Goal: Task Accomplishment & Management: Use online tool/utility

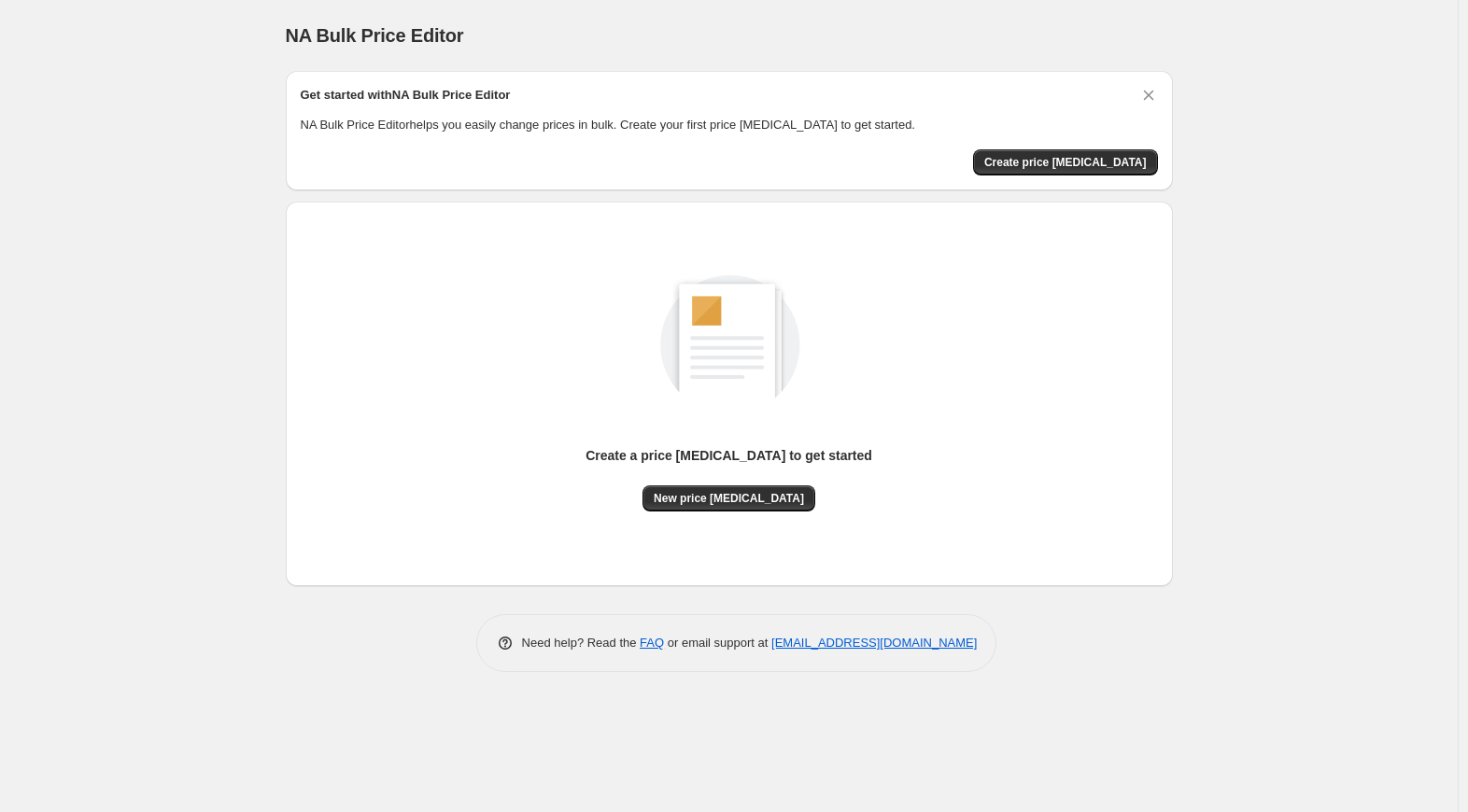
click at [1278, 96] on div "NA Bulk Price Editor. This page is ready NA Bulk Price Editor Get started with …" at bounding box center [729, 406] width 1458 height 812
click at [1129, 167] on span "Create price [MEDICAL_DATA]" at bounding box center [1066, 162] width 163 height 15
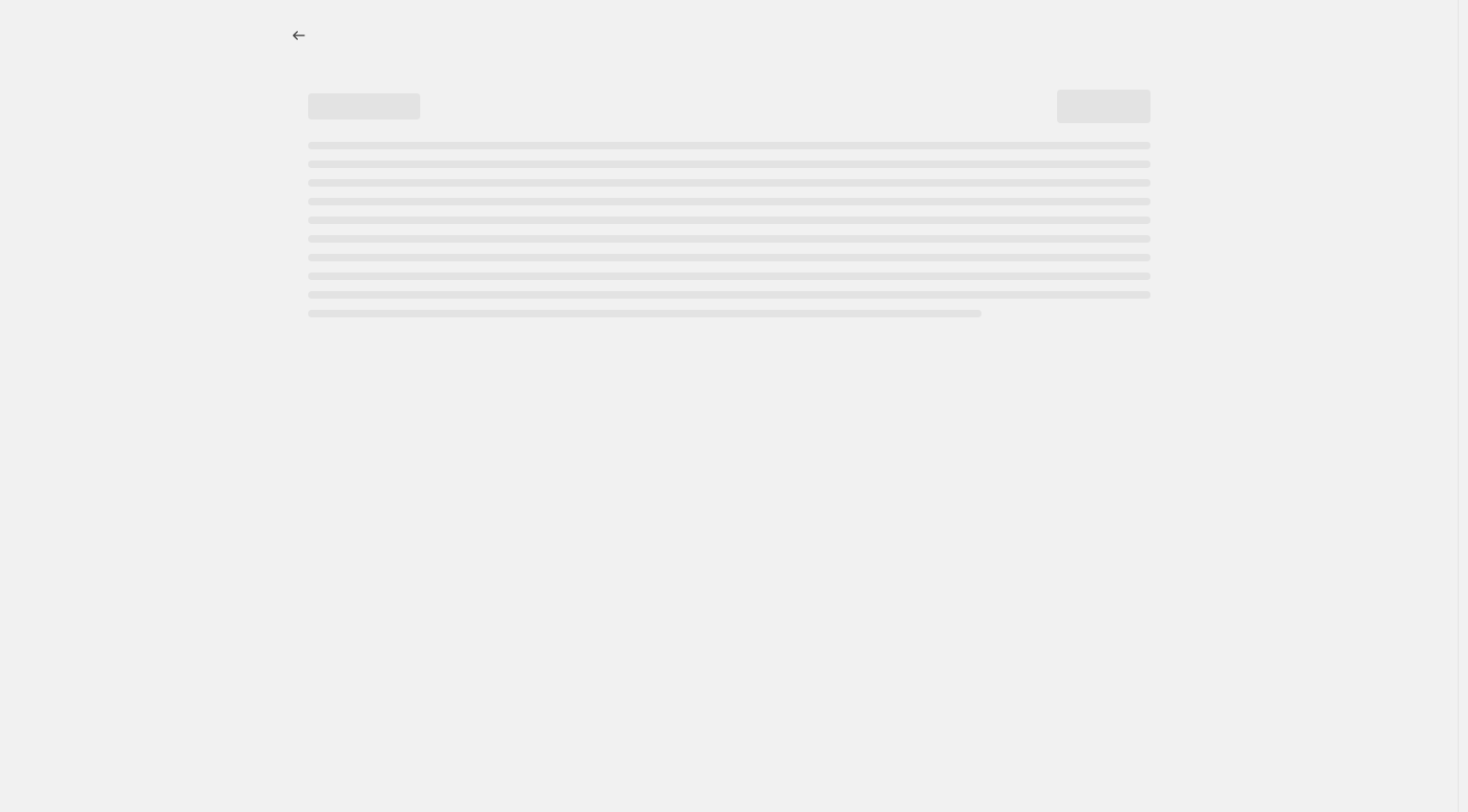
select select "percentage"
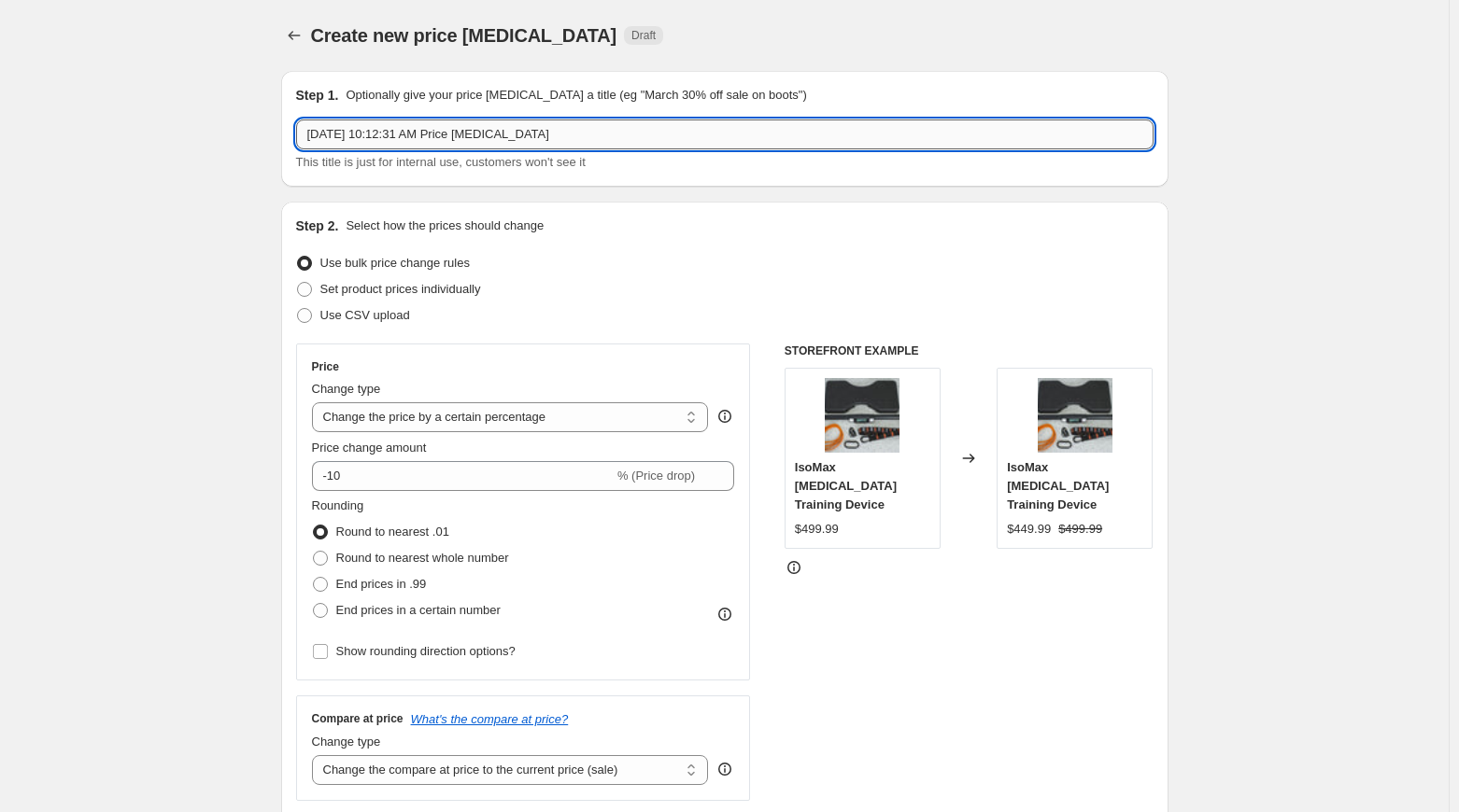
click at [566, 133] on input "Sep 15, 2025, 10:12:31 AM Price change job" at bounding box center [725, 134] width 857 height 30
drag, startPoint x: 581, startPoint y: 133, endPoint x: 156, endPoint y: 114, distance: 425.4
type input "Chicago September 27-28"
click at [308, 293] on span at bounding box center [304, 289] width 15 height 15
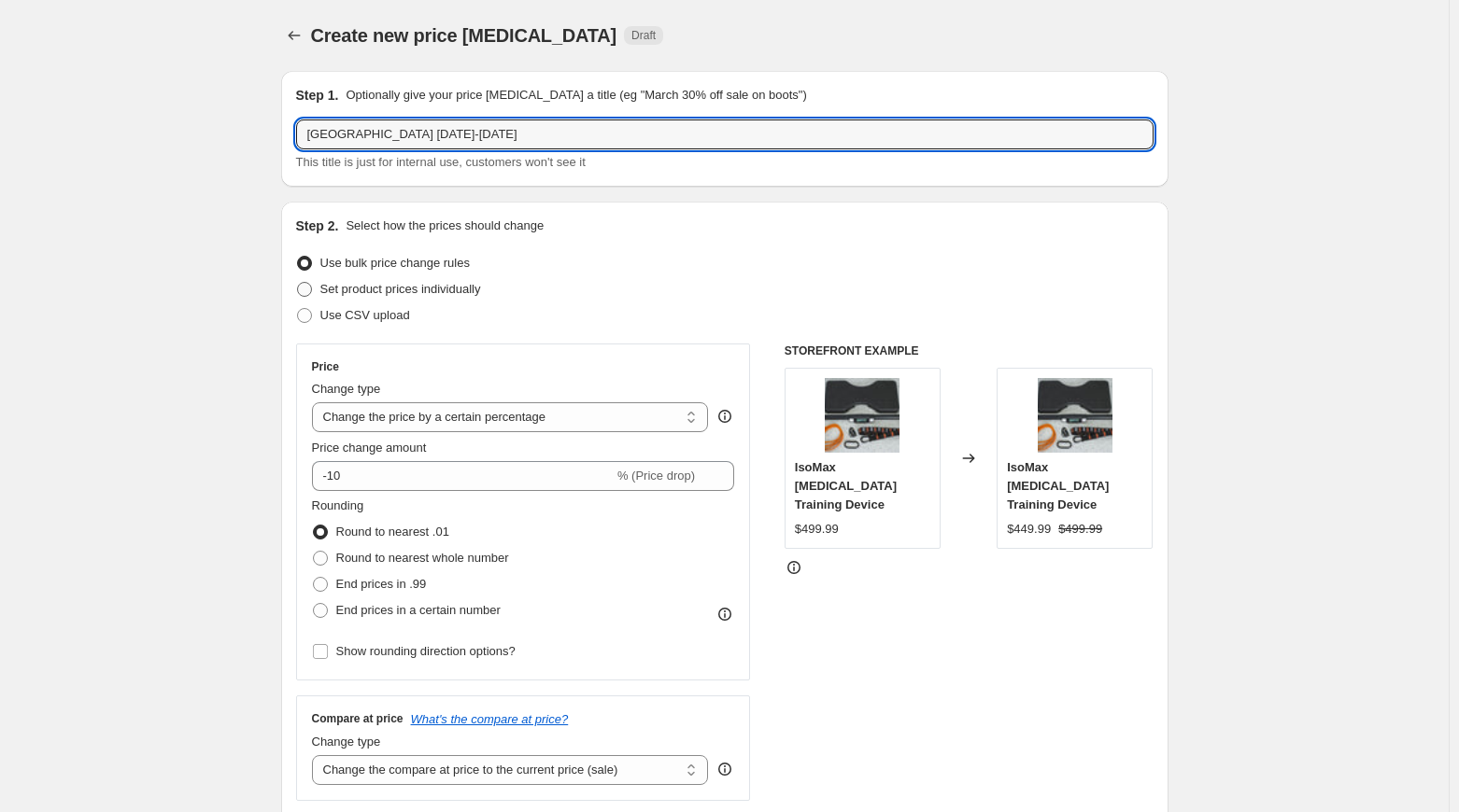
click at [298, 283] on input "Set product prices individually" at bounding box center [297, 282] width 1 height 1
radio input "true"
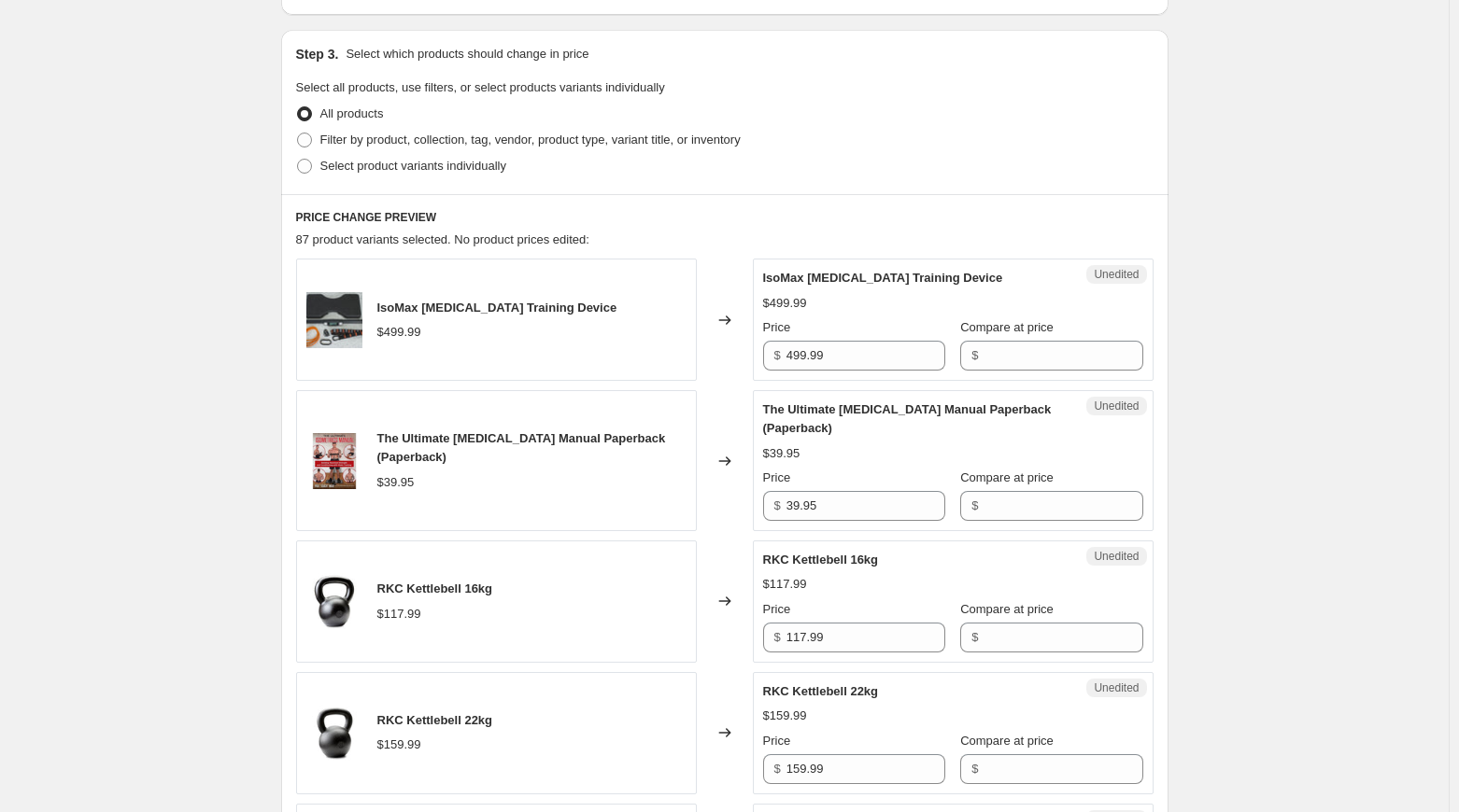
scroll to position [374, 0]
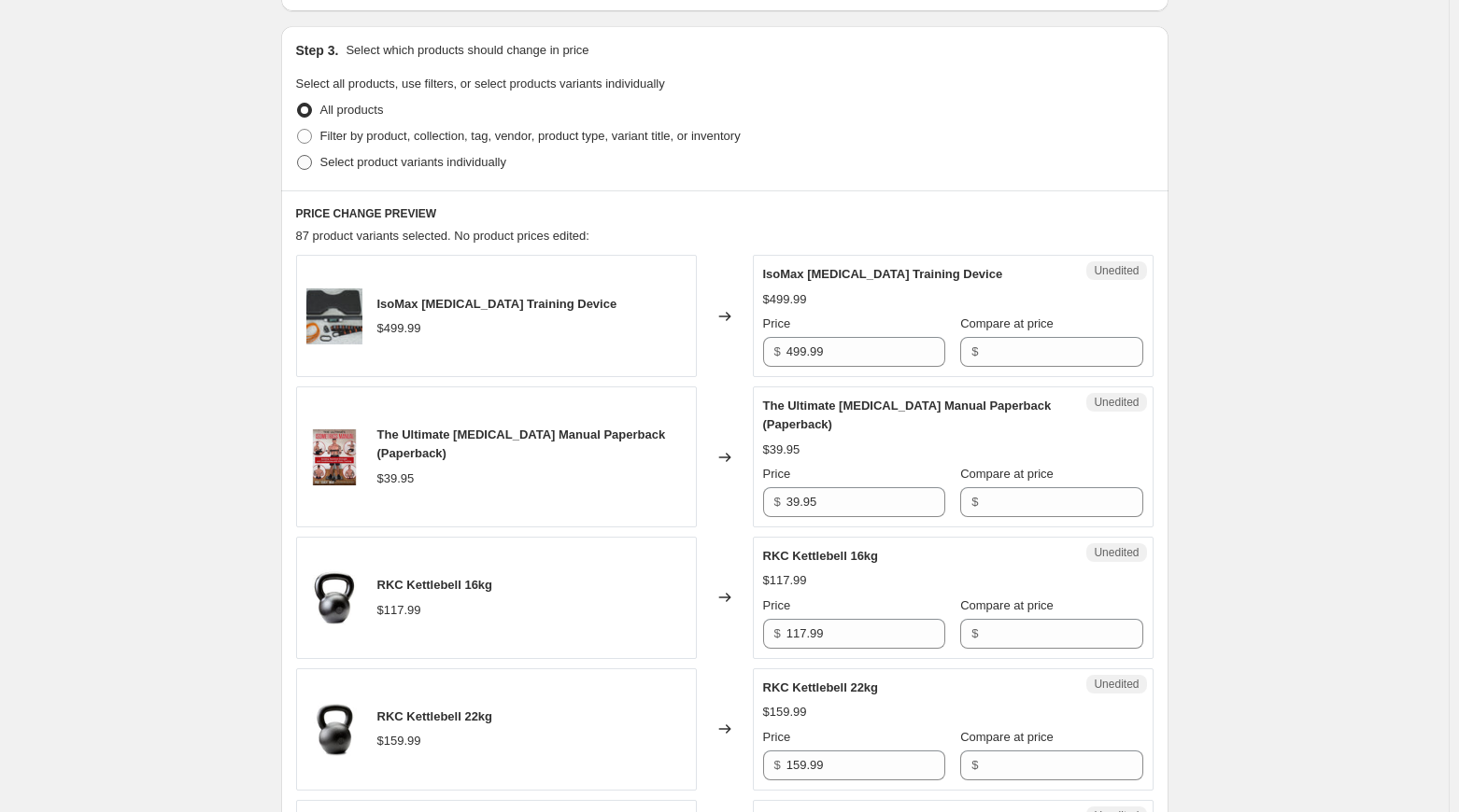
click at [306, 163] on span at bounding box center [304, 162] width 15 height 15
click at [298, 156] on input "Select product variants individually" at bounding box center [297, 155] width 1 height 1
radio input "true"
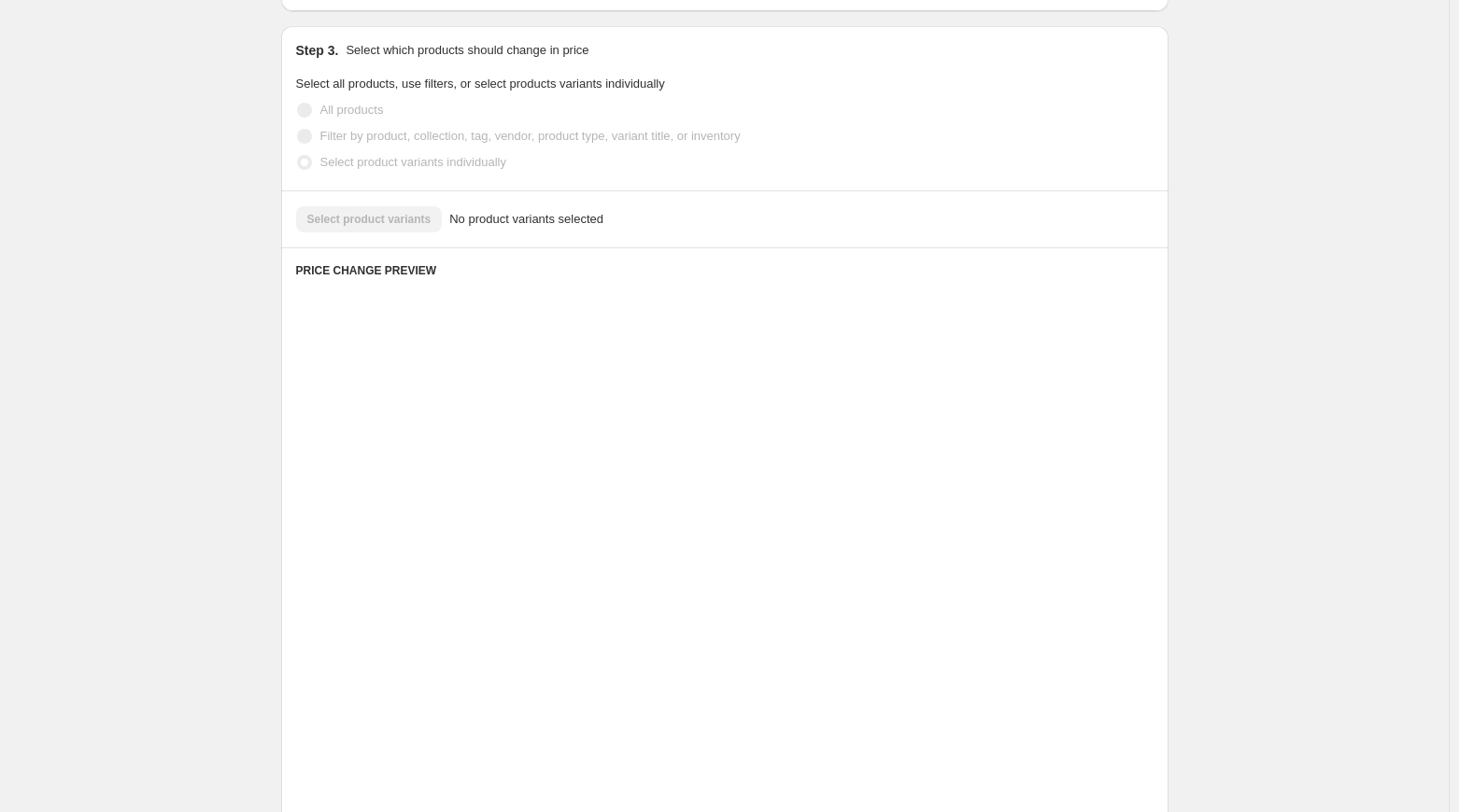
scroll to position [167, 0]
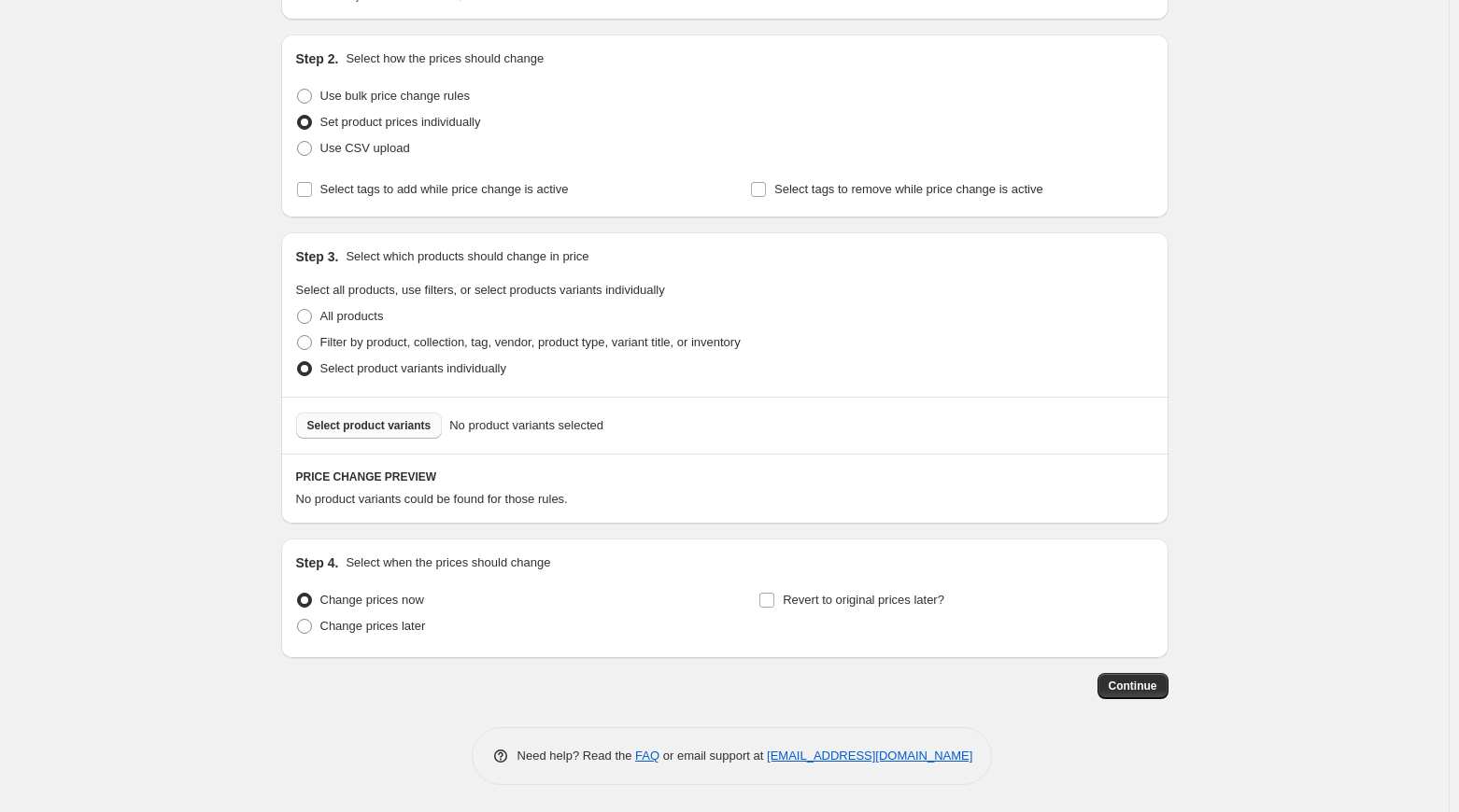
click at [376, 434] on button "Select product variants" at bounding box center [369, 425] width 147 height 26
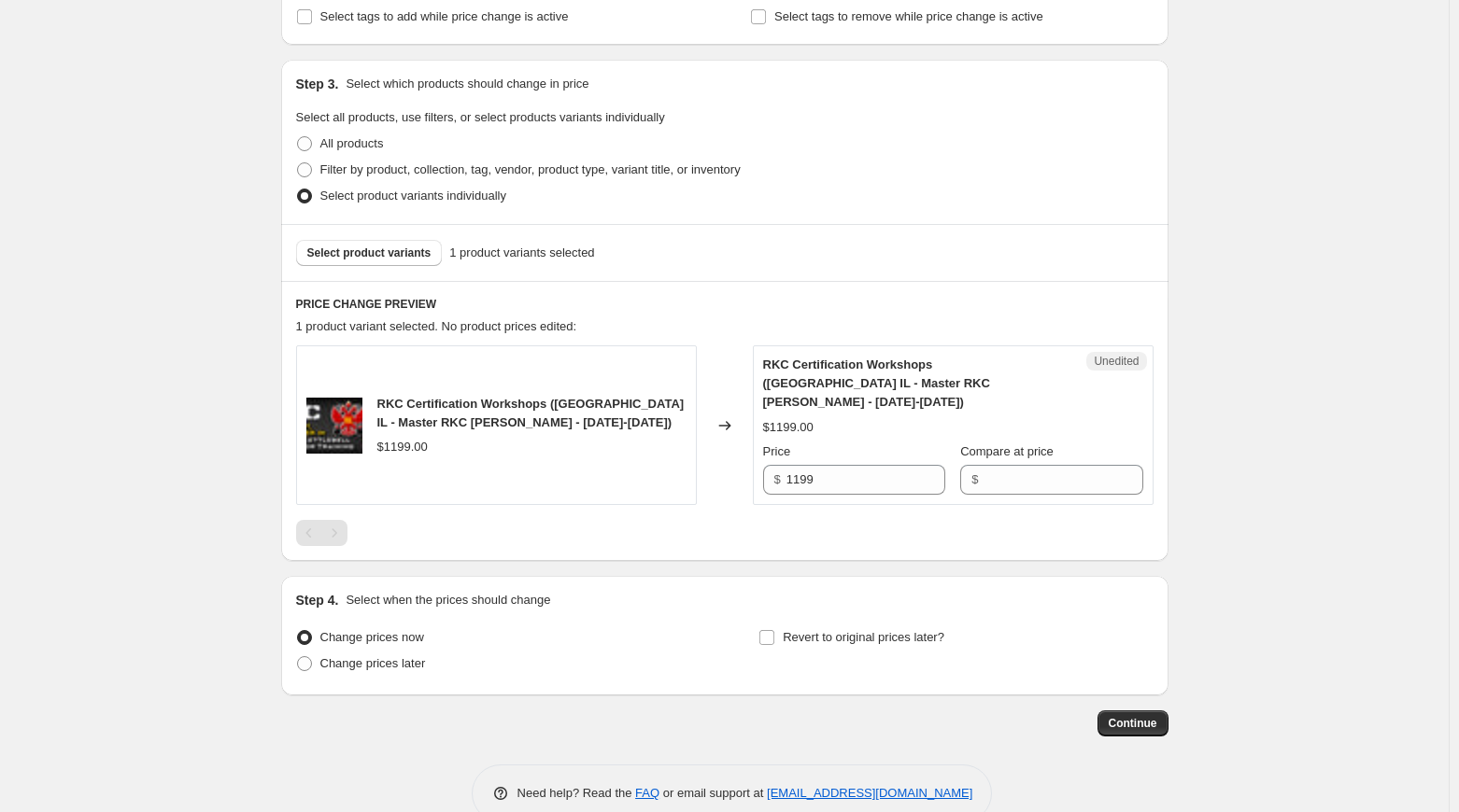
scroll to position [358, 0]
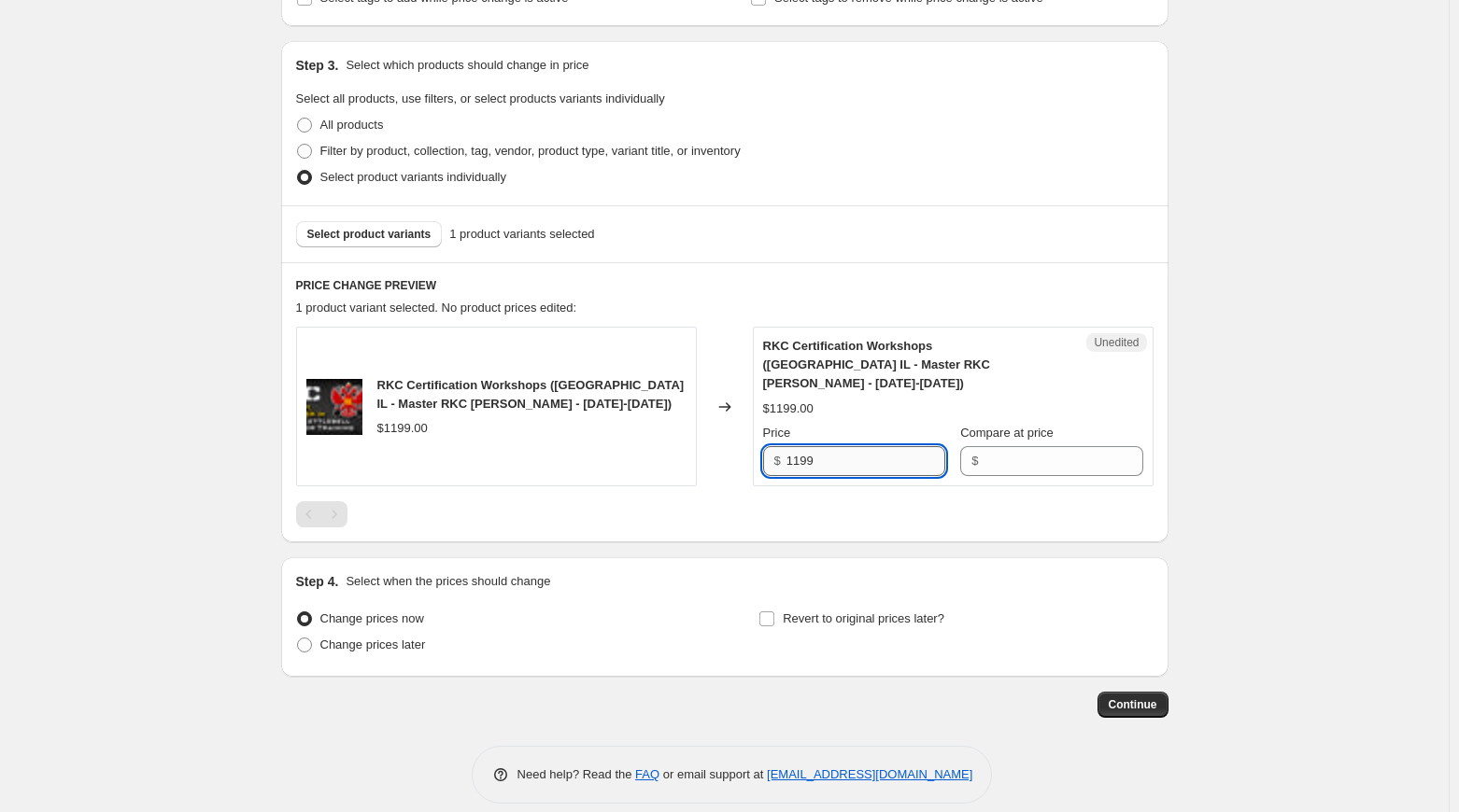
click at [834, 446] on input "1199" at bounding box center [865, 461] width 159 height 30
click at [1041, 446] on input "Compare at price" at bounding box center [1063, 461] width 159 height 30
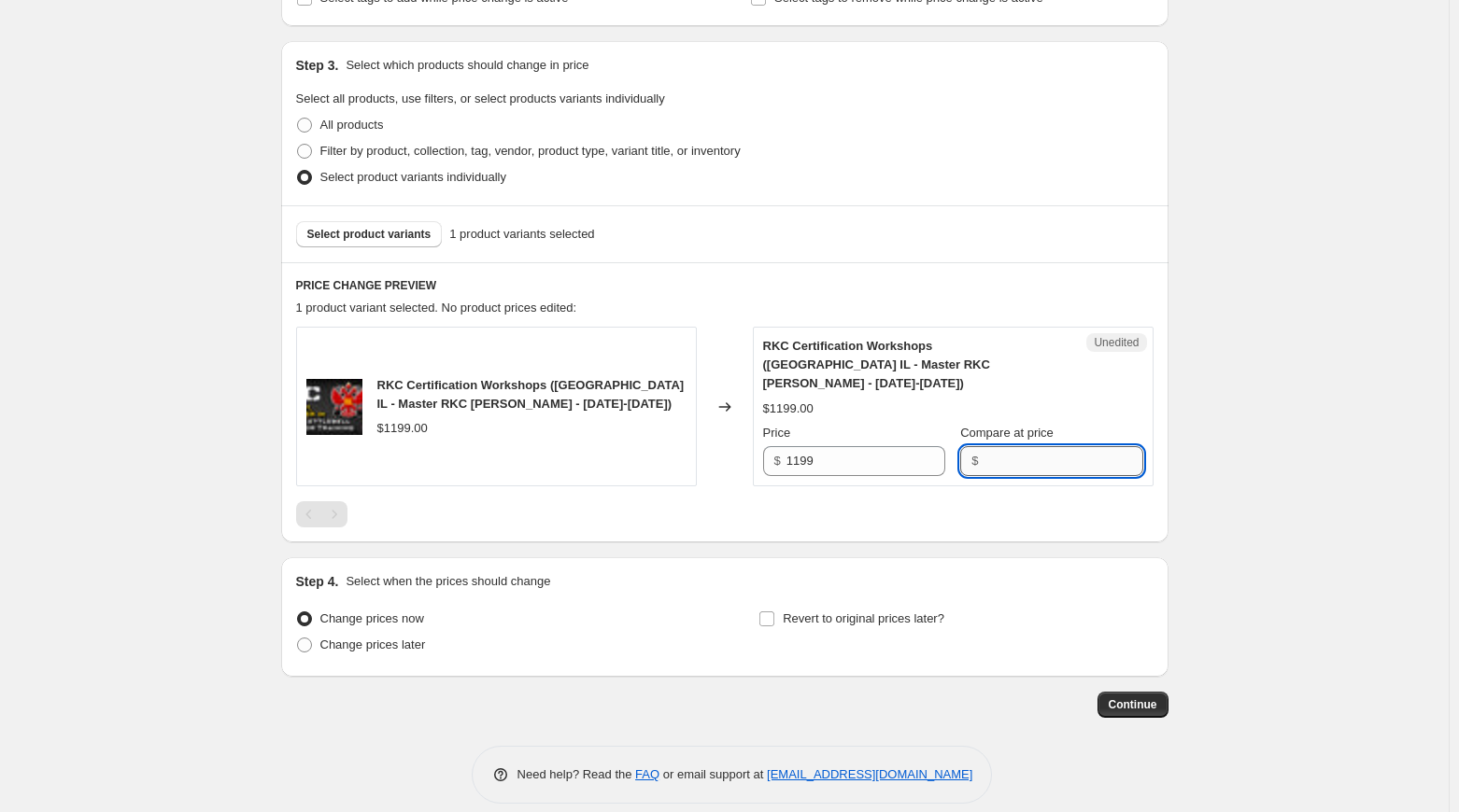
click at [1078, 446] on input "Compare at price" at bounding box center [1063, 461] width 159 height 30
type input "1199"
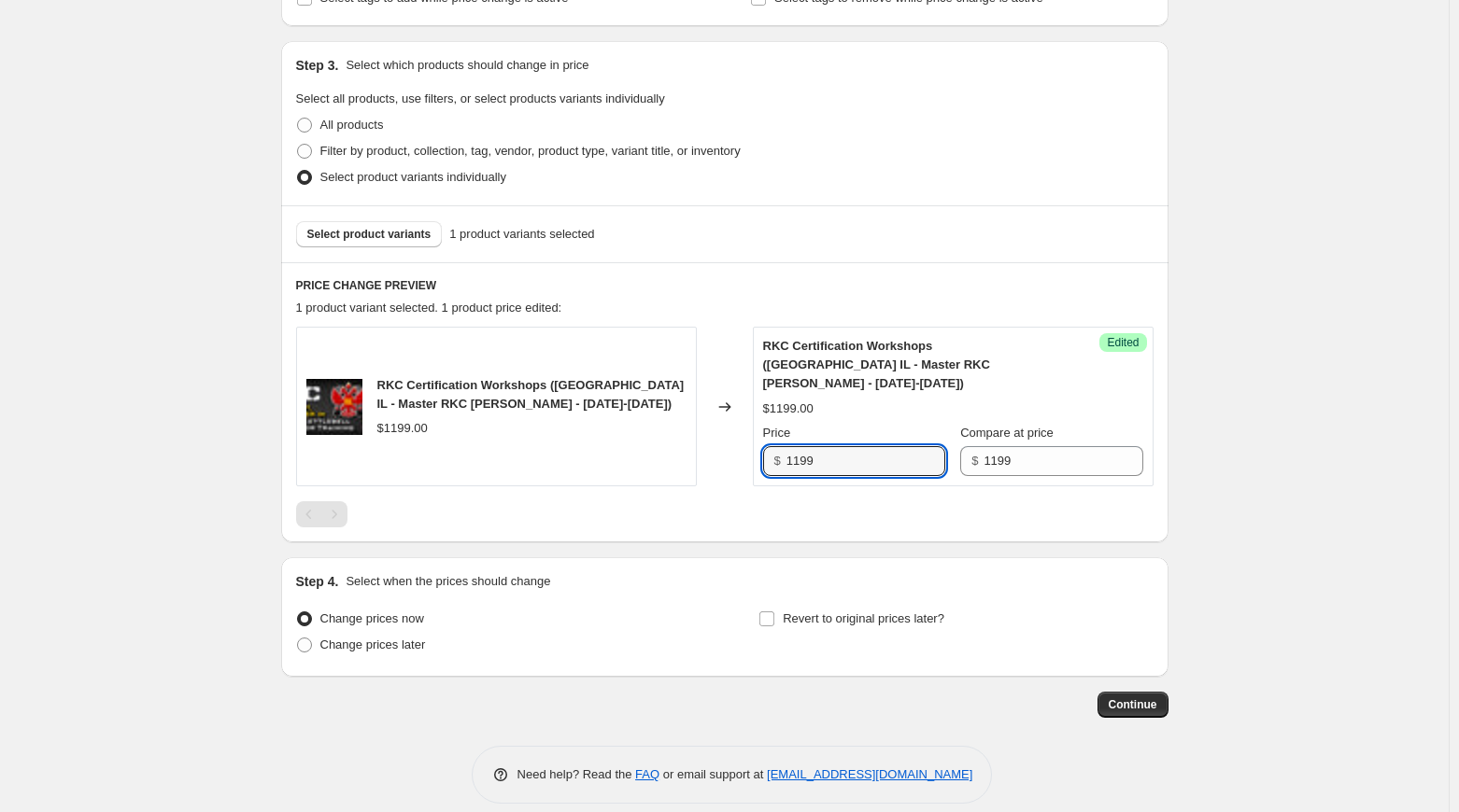
drag, startPoint x: 818, startPoint y: 441, endPoint x: 647, endPoint y: 437, distance: 171.0
click at [647, 437] on div "RKC Certification Workshops (Chicago IL - Master RKC Robert Miller - September …" at bounding box center [725, 407] width 857 height 160
type input "999"
click at [1258, 491] on div "Create new price change job. This page is ready Create new price change job Dra…" at bounding box center [724, 237] width 1448 height 1190
click at [1205, 488] on div "Create new price change job. This page is ready Create new price change job Dra…" at bounding box center [724, 237] width 1448 height 1190
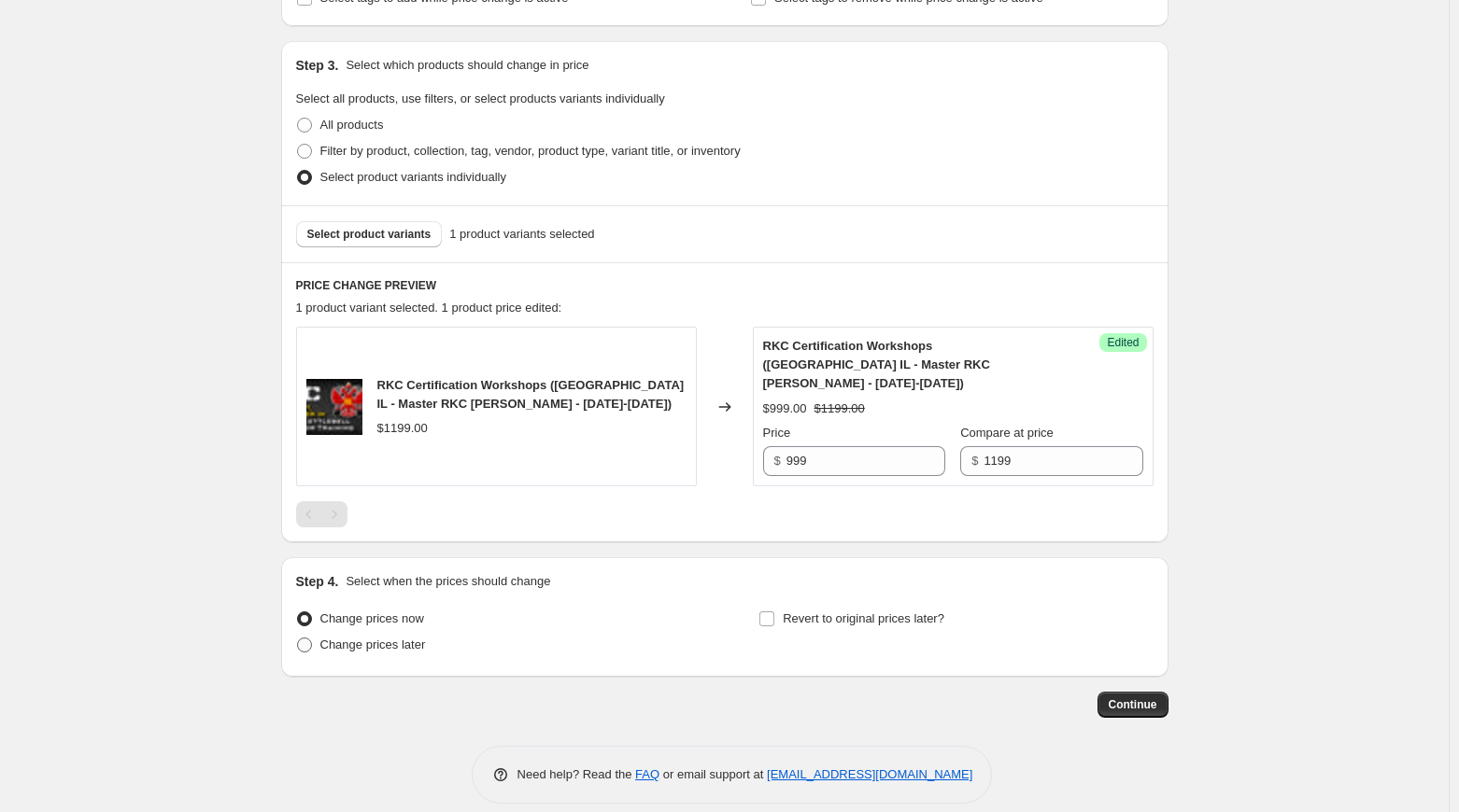
click at [312, 638] on span at bounding box center [304, 645] width 15 height 15
click at [298, 638] on input "Change prices later" at bounding box center [297, 638] width 1 height 1
radio input "true"
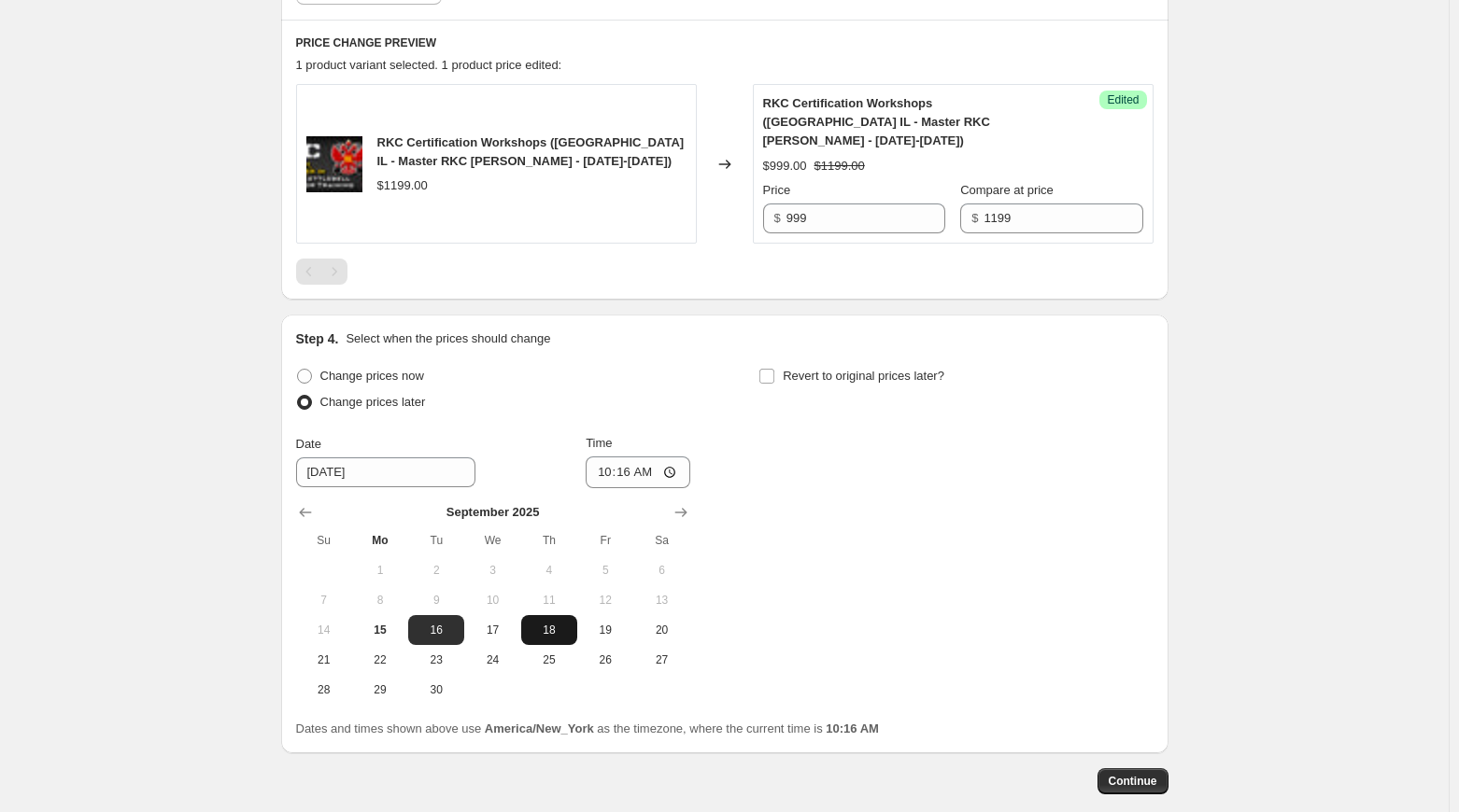
scroll to position [639, 0]
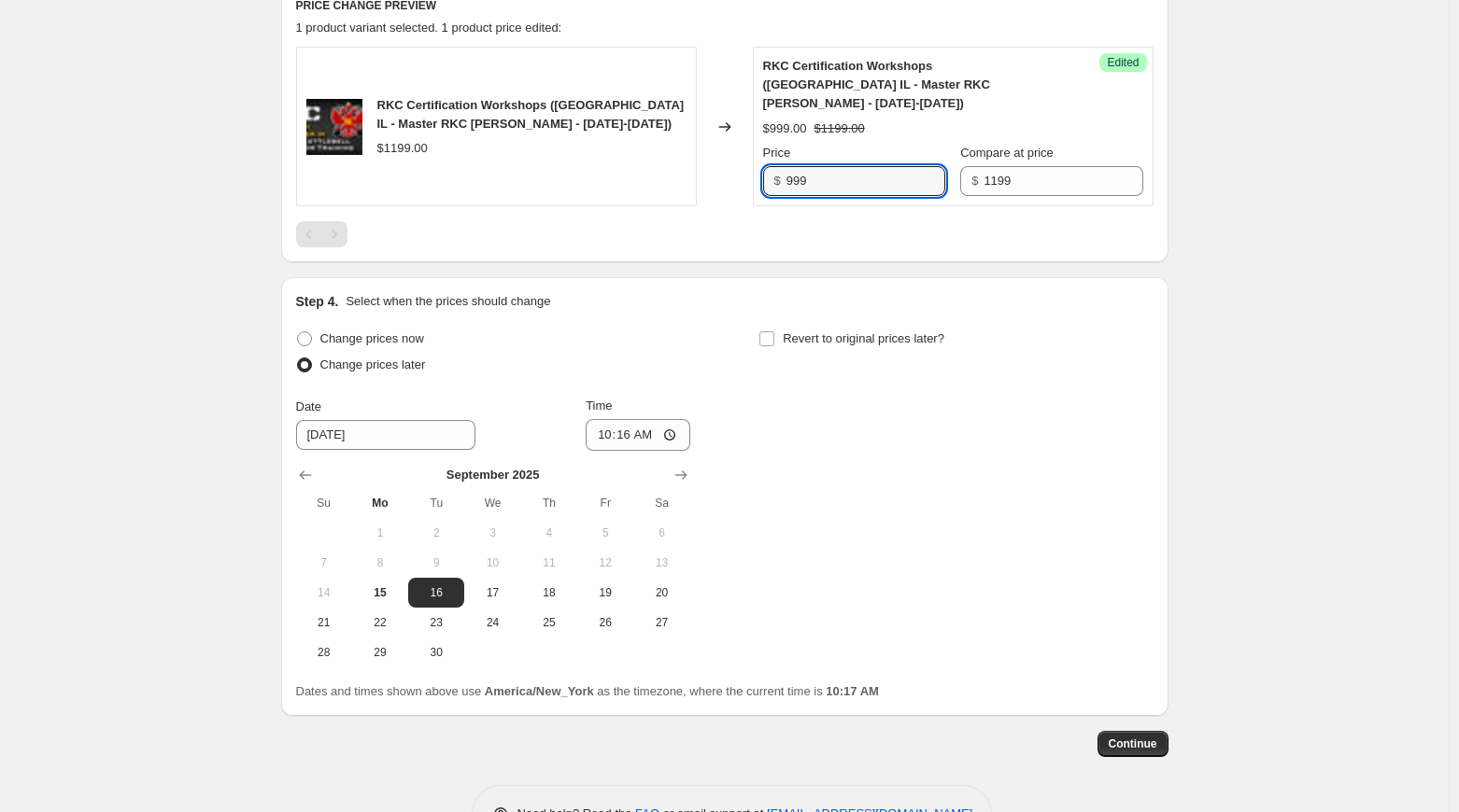
drag, startPoint x: 861, startPoint y: 164, endPoint x: 646, endPoint y: 164, distance: 215.0
click at [646, 164] on div "RKC Certification Workshops (Chicago IL - Master RKC Robert Miller - September …" at bounding box center [725, 127] width 857 height 160
type input "1150"
click at [1064, 365] on div "Change prices now Change prices later Date 9/16/2025 Time 10:16 September 2025 …" at bounding box center [725, 497] width 857 height 342
click at [393, 585] on span "15" at bounding box center [380, 592] width 41 height 15
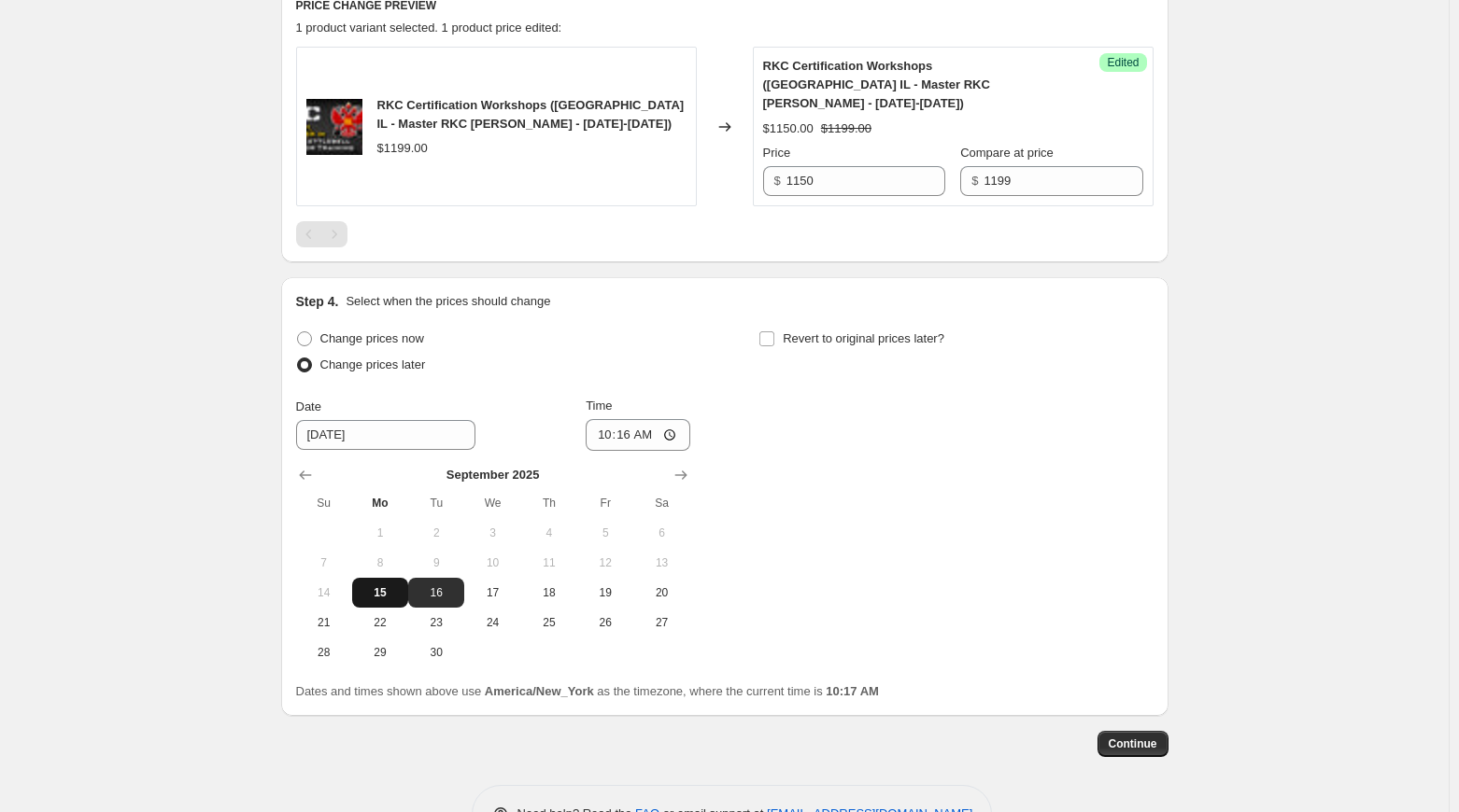
type input "[DATE]"
click at [623, 419] on input "10:16" at bounding box center [637, 434] width 104 height 32
click at [669, 419] on input "10:16" at bounding box center [637, 434] width 104 height 32
type input "10:18"
click at [1140, 736] on span "Continue" at bounding box center [1133, 743] width 49 height 15
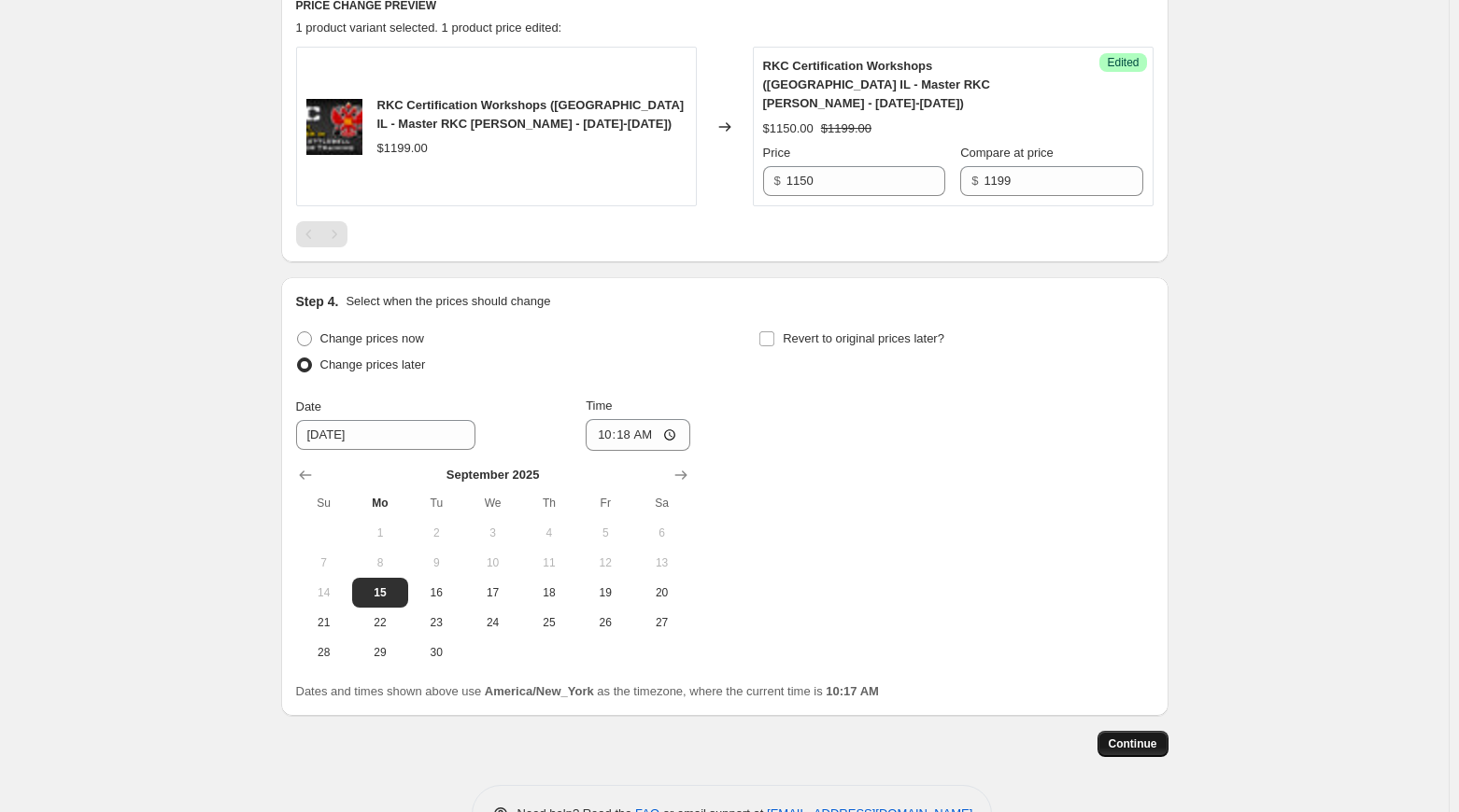
scroll to position [0, 0]
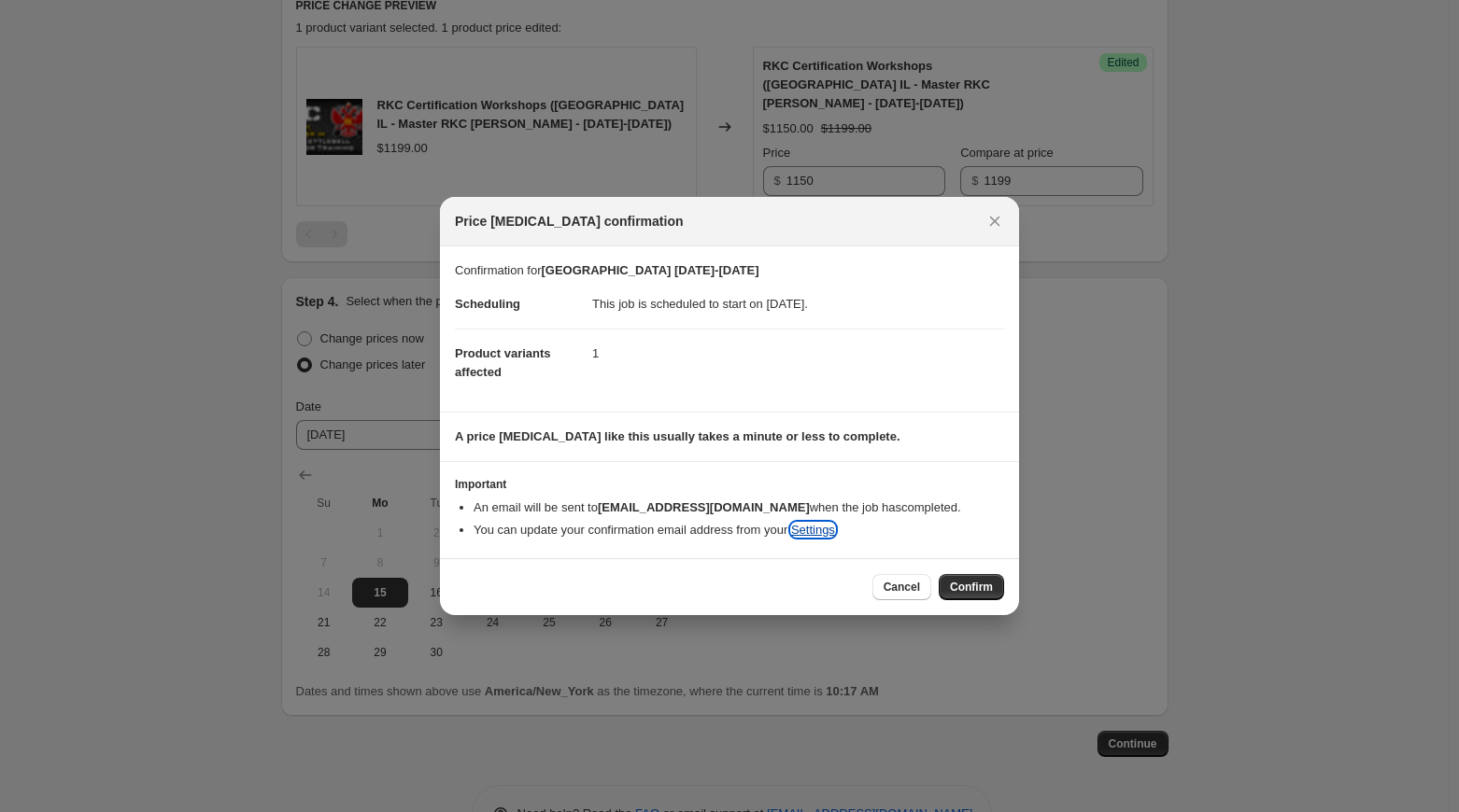
click at [804, 534] on link "Settings" at bounding box center [812, 530] width 44 height 14
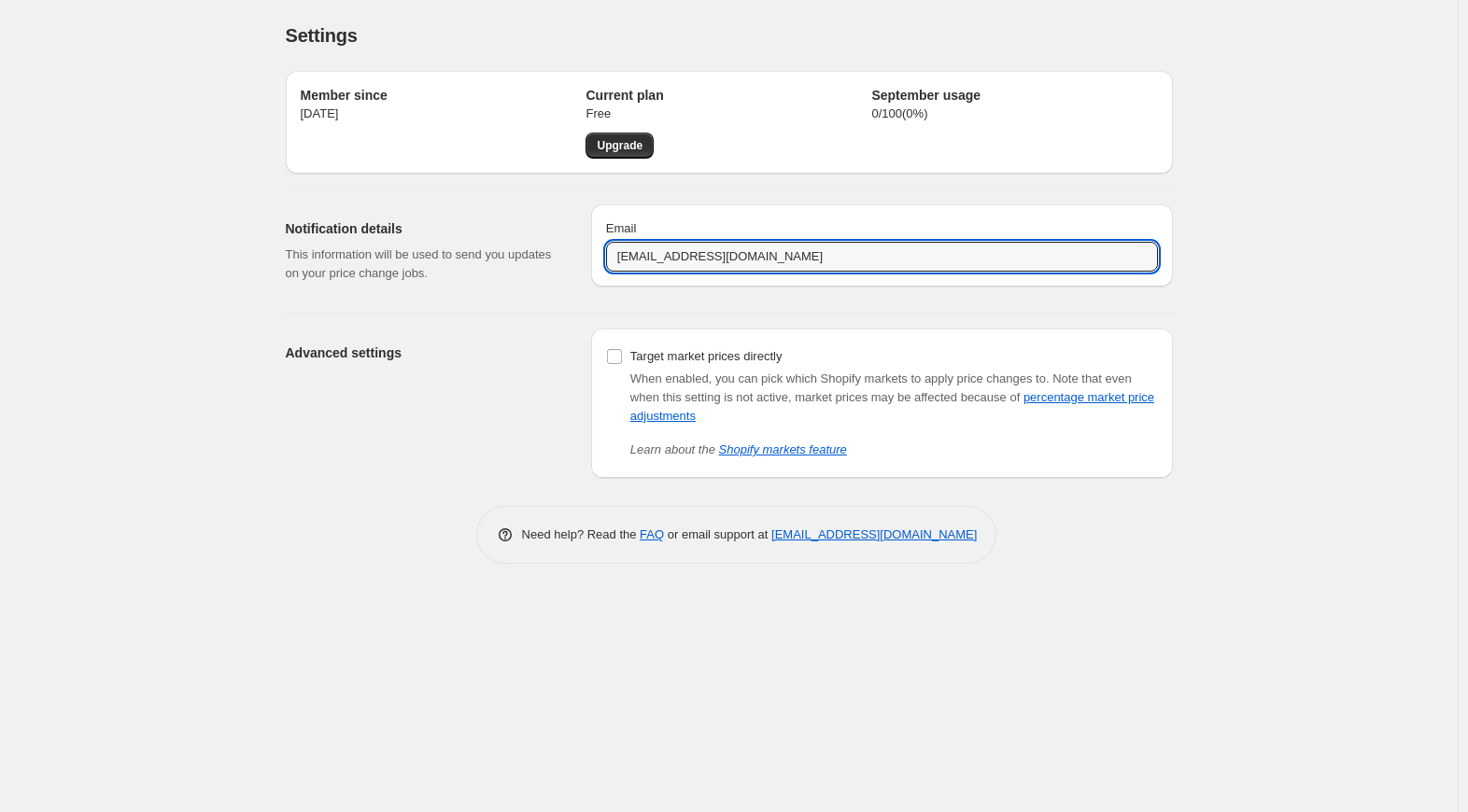
drag, startPoint x: 798, startPoint y: 256, endPoint x: 493, endPoint y: 243, distance: 305.3
click at [493, 243] on div "Notification details This information will be used to send you updates on your …" at bounding box center [722, 243] width 902 height 108
type input "[EMAIL_ADDRESS][DOMAIN_NAME]"
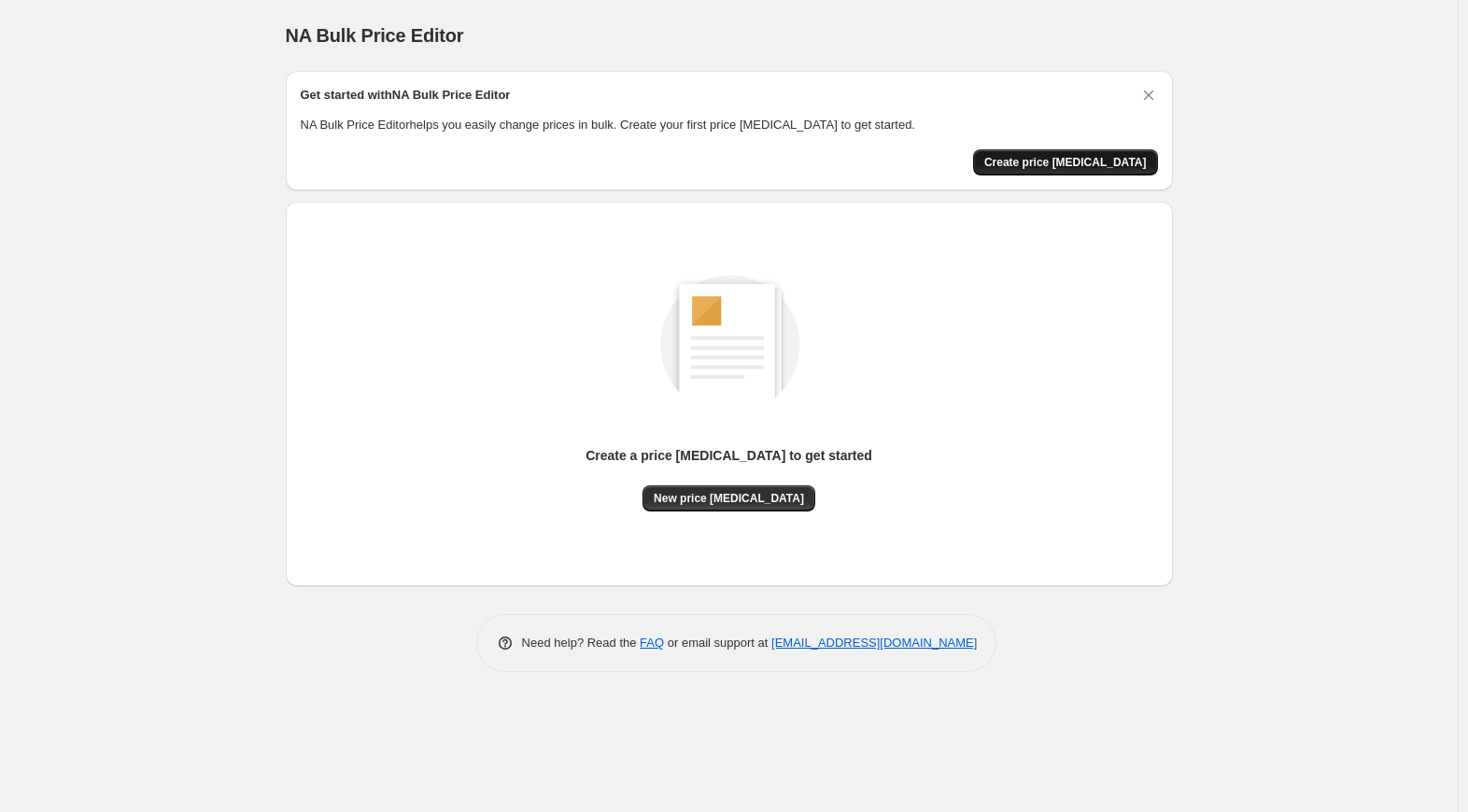
click at [1136, 169] on button "Create price [MEDICAL_DATA]" at bounding box center [1066, 162] width 185 height 26
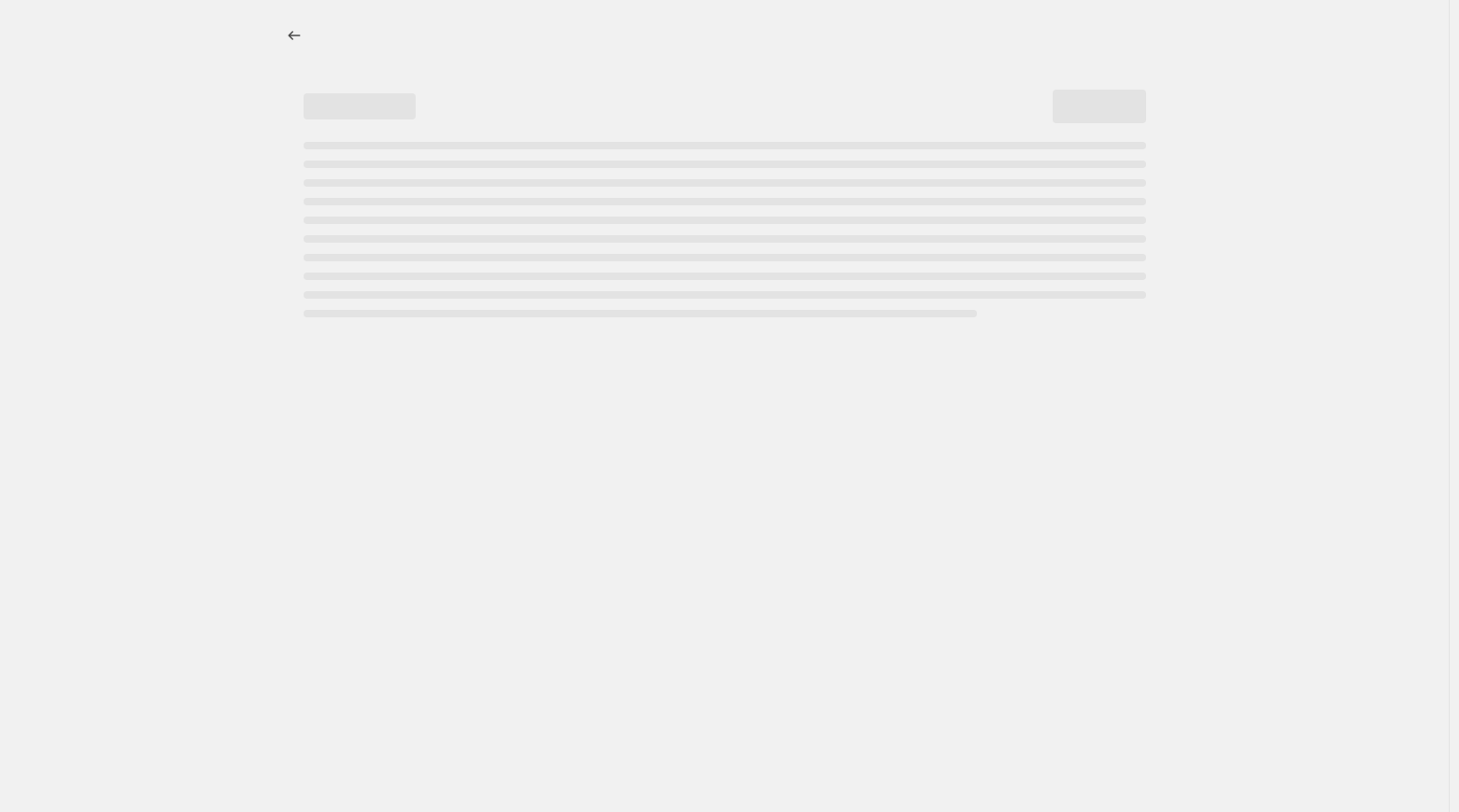
select select "percentage"
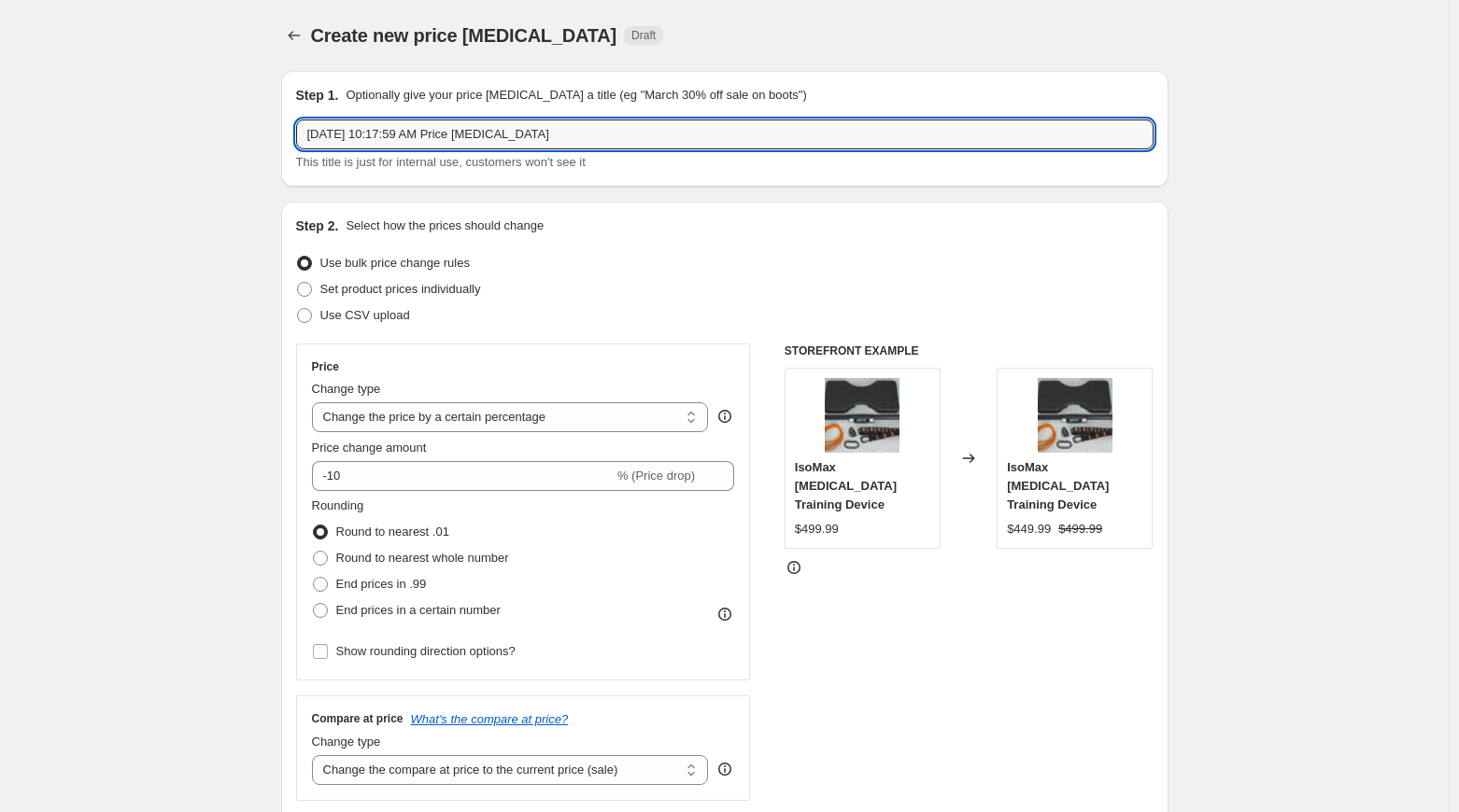
drag, startPoint x: 578, startPoint y: 130, endPoint x: 91, endPoint y: 125, distance: 487.0
type input "Chicago EB 2"
click at [308, 294] on span at bounding box center [304, 289] width 15 height 15
click at [298, 283] on input "Set product prices individually" at bounding box center [297, 282] width 1 height 1
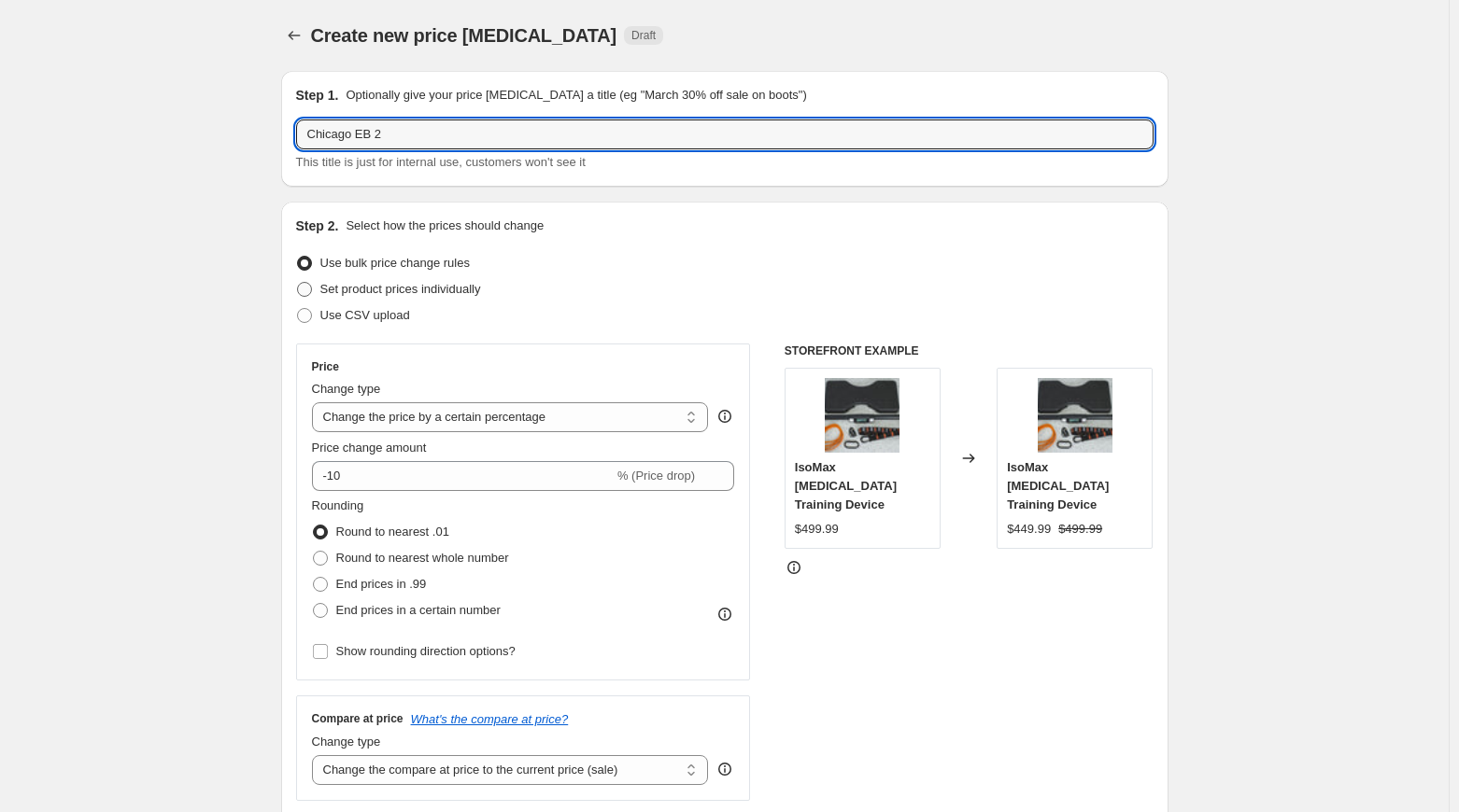
radio input "true"
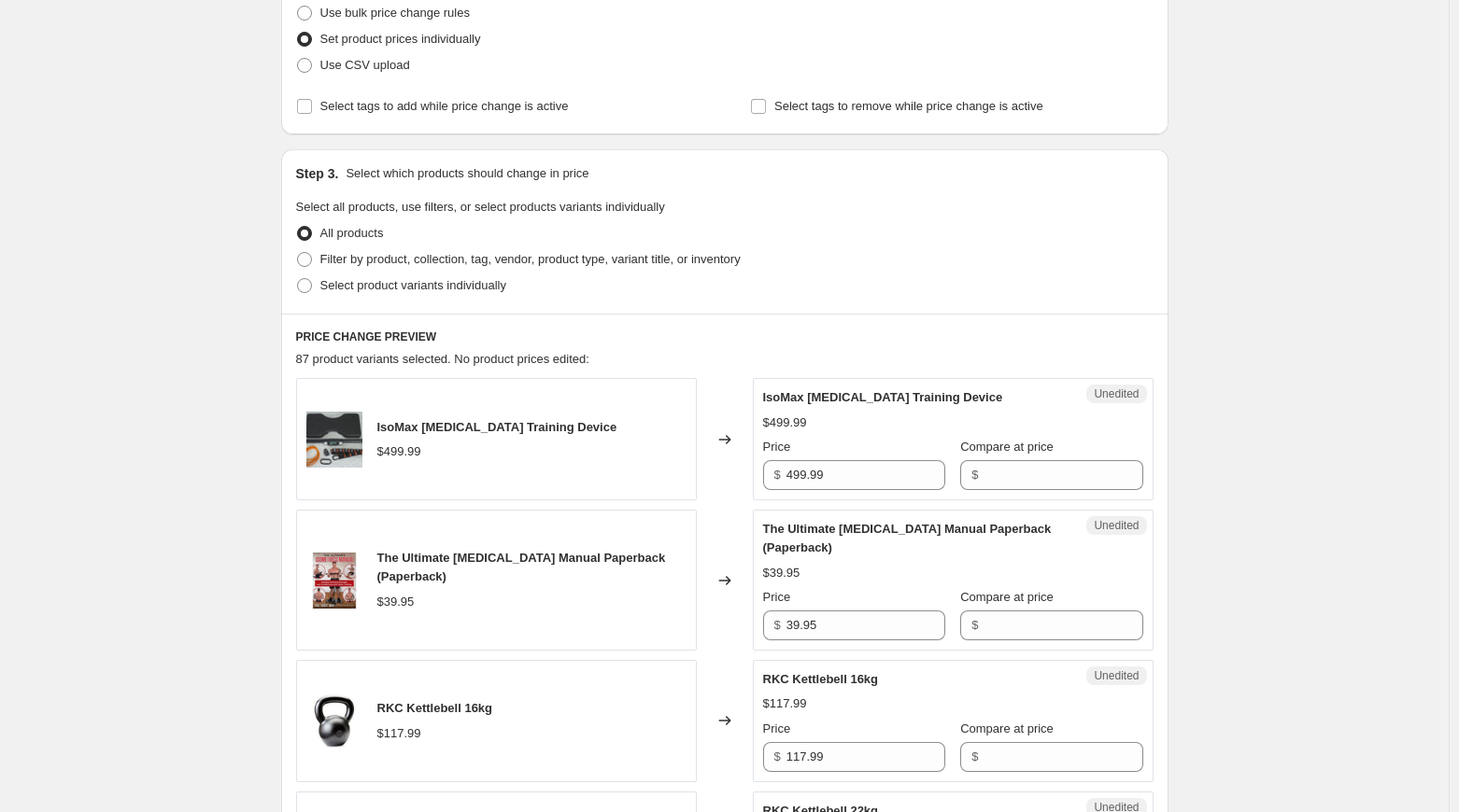
scroll to position [280, 0]
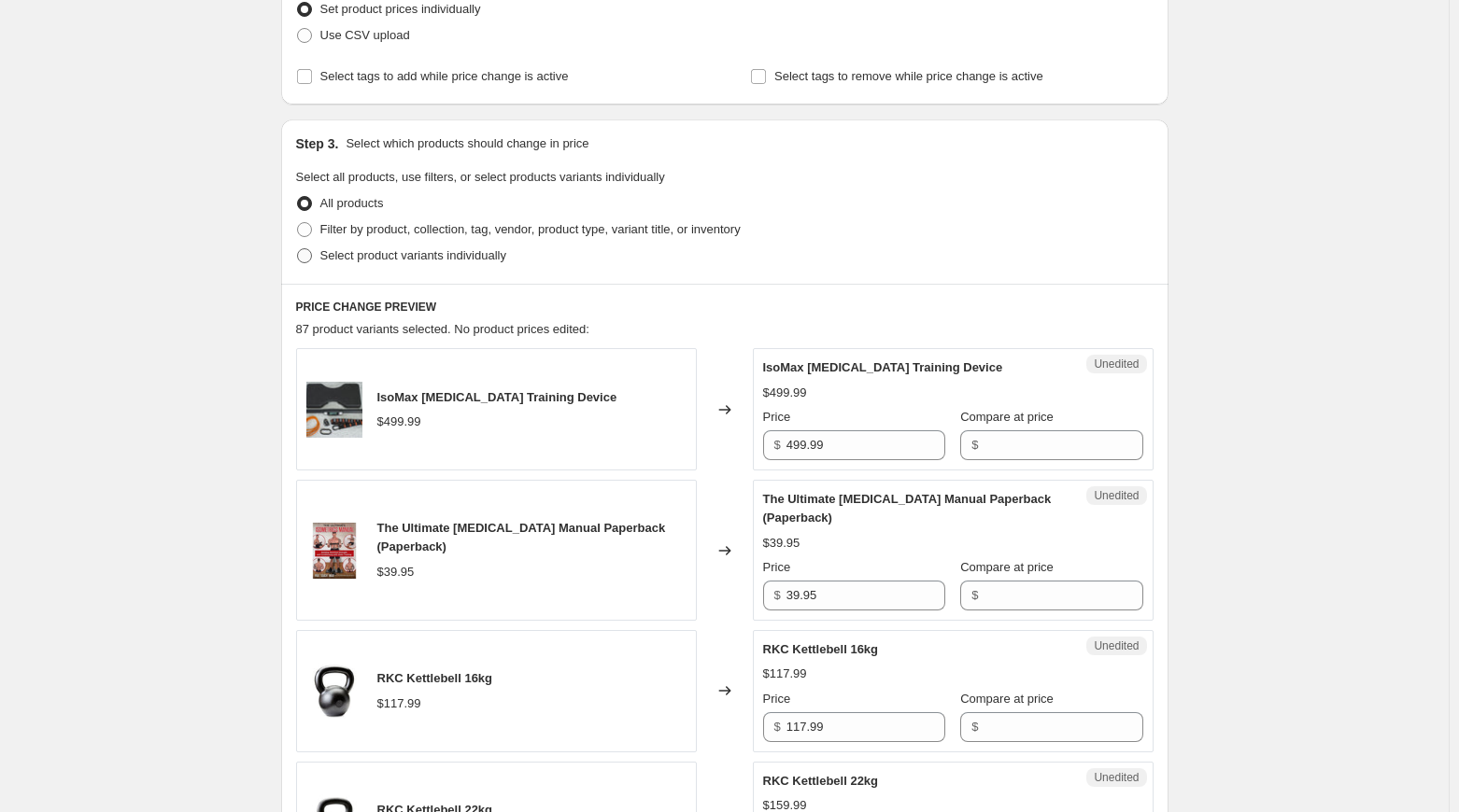
click at [308, 259] on span at bounding box center [304, 255] width 15 height 15
click at [298, 249] on input "Select product variants individually" at bounding box center [297, 248] width 1 height 1
radio input "true"
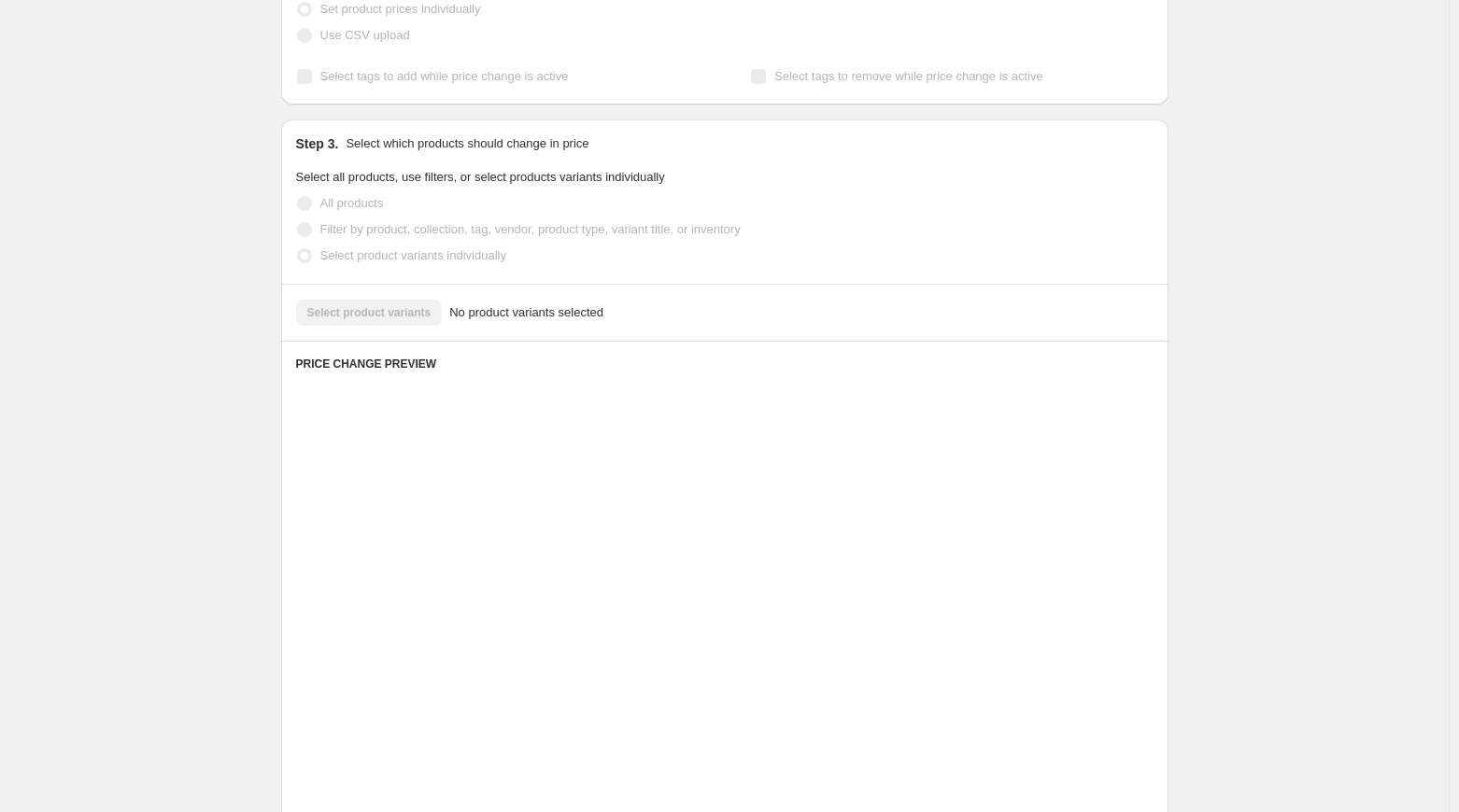
scroll to position [167, 0]
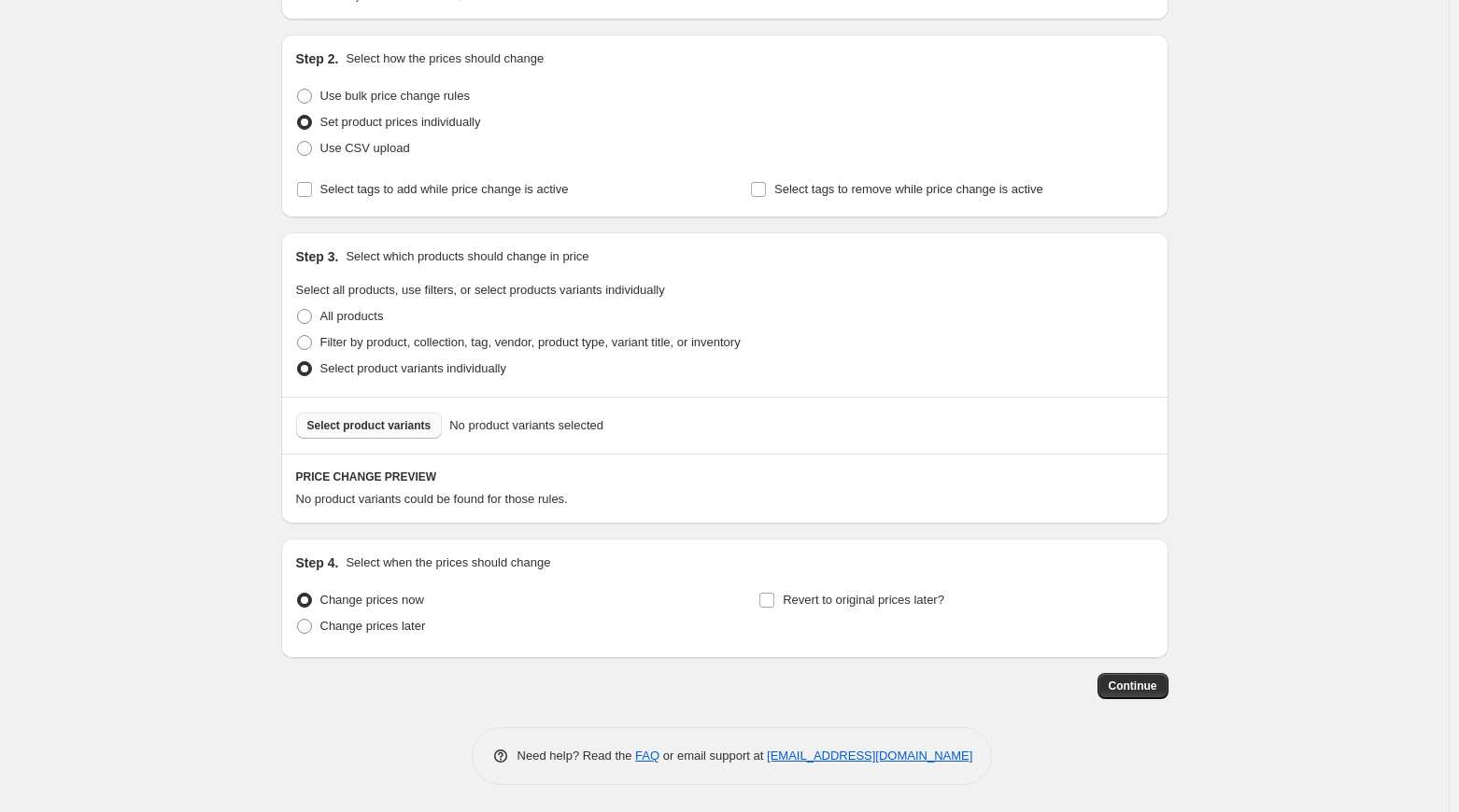
click at [394, 436] on button "Select product variants" at bounding box center [369, 425] width 147 height 26
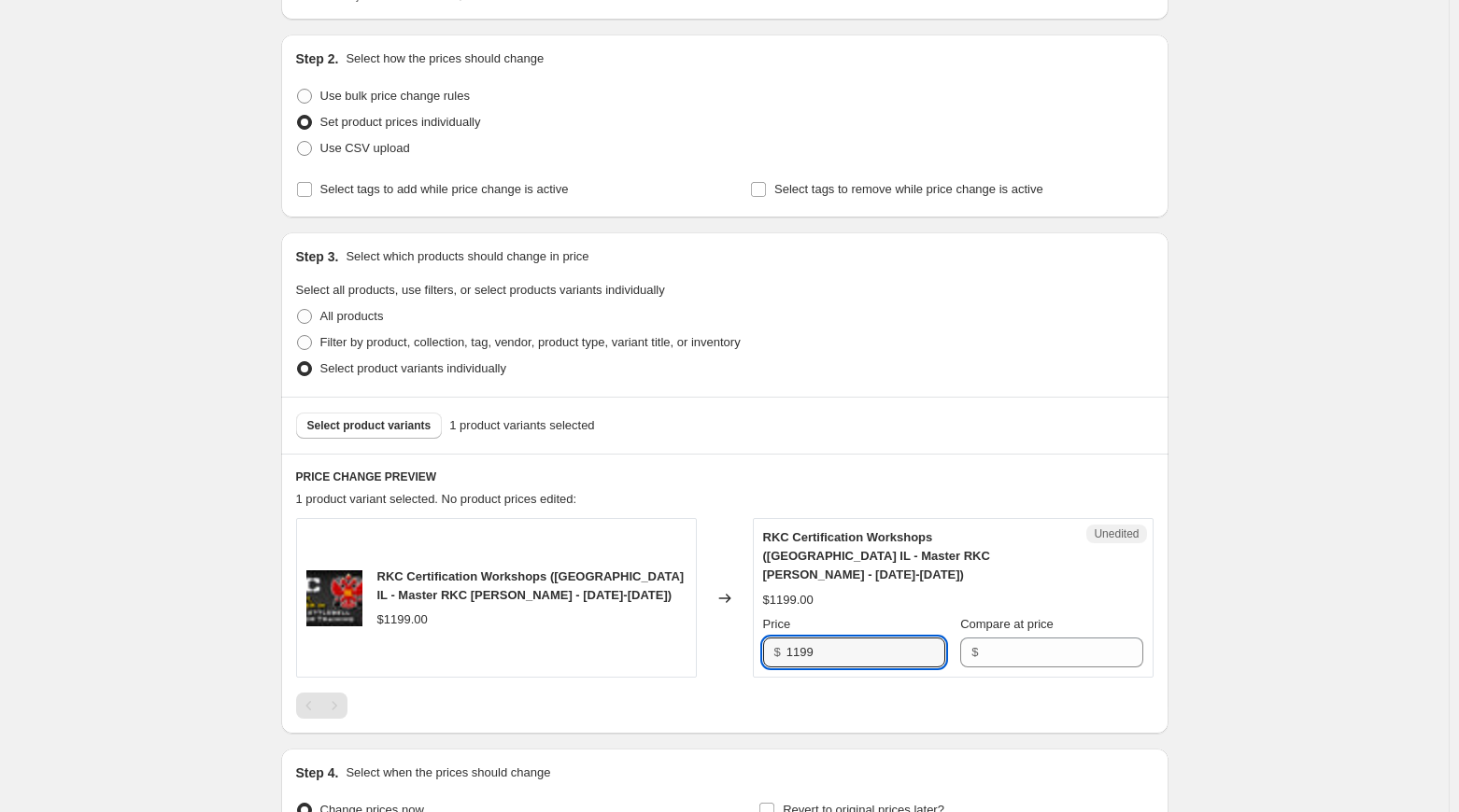
drag, startPoint x: 822, startPoint y: 638, endPoint x: 641, endPoint y: 622, distance: 181.7
click at [641, 622] on div "RKC Certification Workshops ([GEOGRAPHIC_DATA] IL - Master RKC [PERSON_NAME] - …" at bounding box center [725, 598] width 857 height 160
type input "1150"
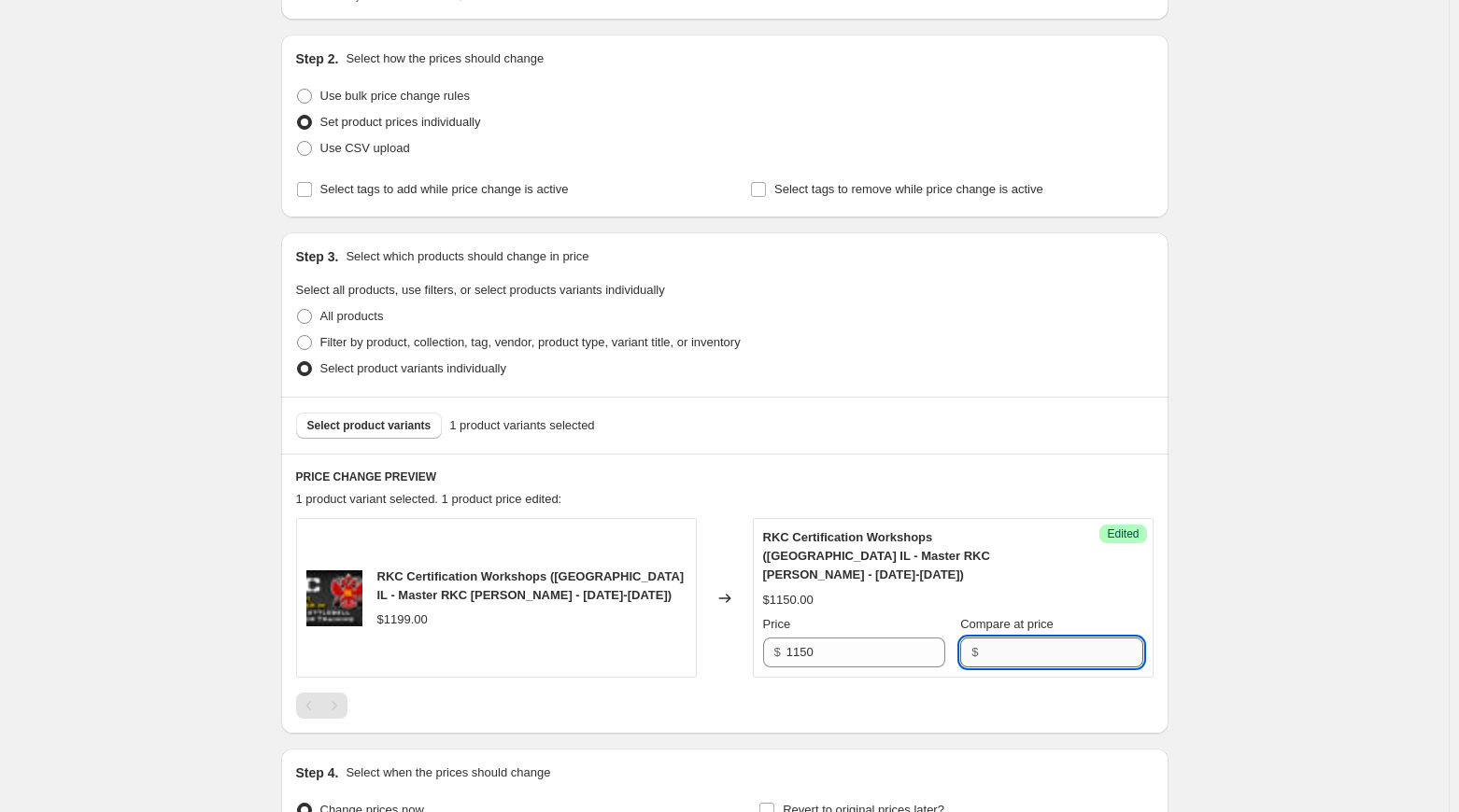
click at [1095, 638] on input "Compare at price" at bounding box center [1063, 652] width 159 height 30
type input "1199"
click at [1292, 651] on div "Create new price [MEDICAL_DATA]. This page is ready Create new price [MEDICAL_D…" at bounding box center [724, 427] width 1448 height 1190
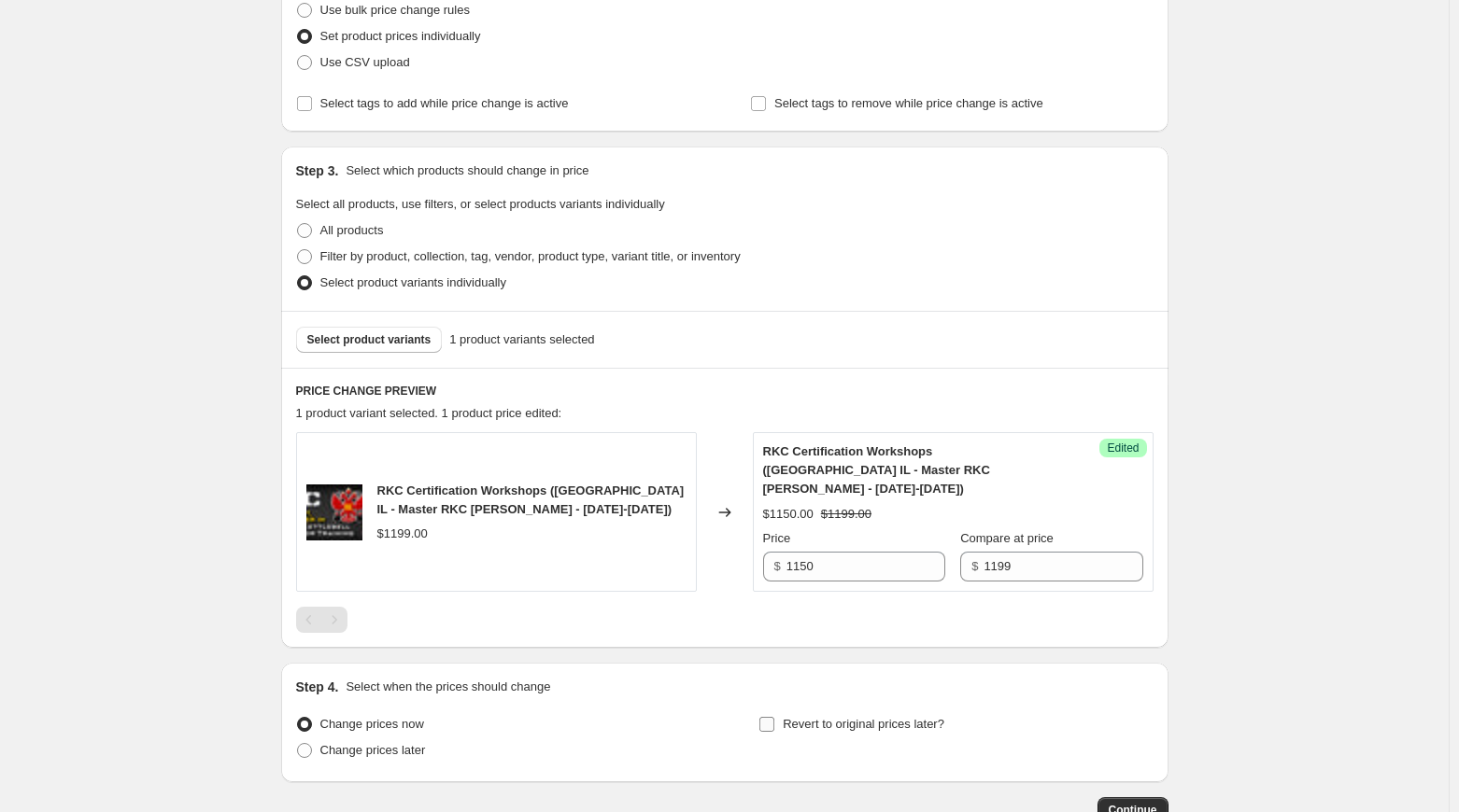
scroll to position [358, 0]
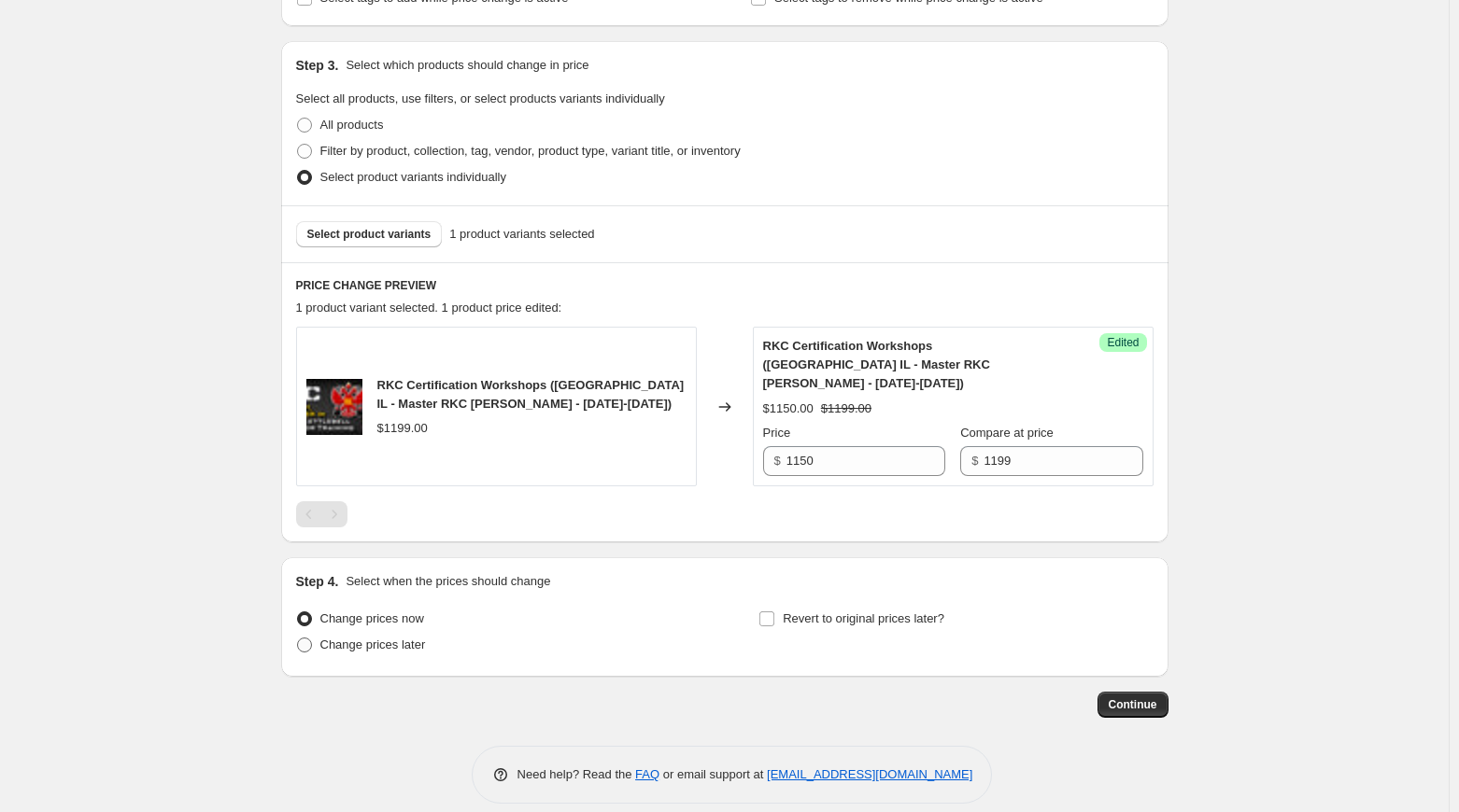
click at [303, 634] on label "Change prices later" at bounding box center [360, 645] width 130 height 26
click at [298, 638] on input "Change prices later" at bounding box center [297, 638] width 1 height 1
radio input "true"
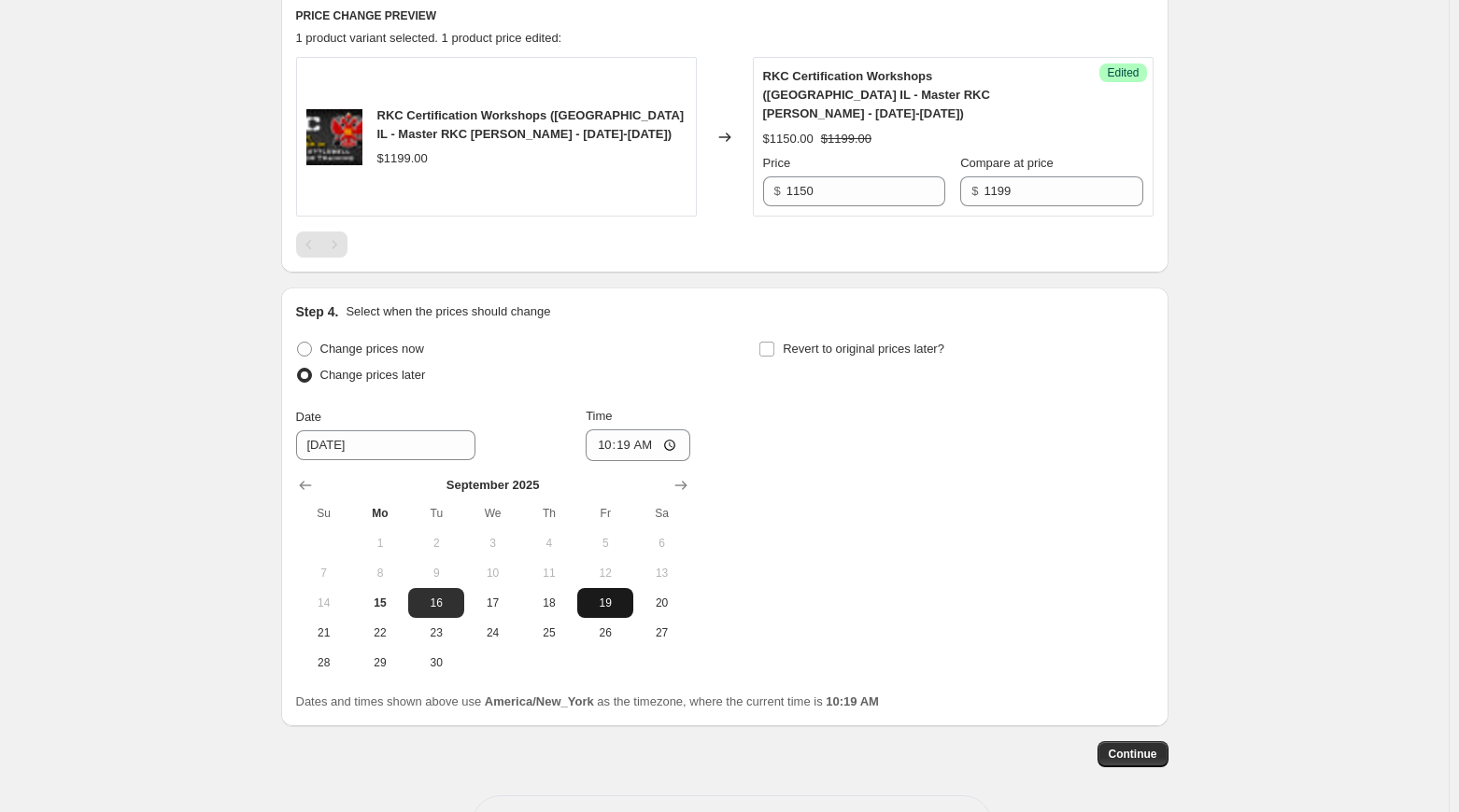
scroll to position [639, 0]
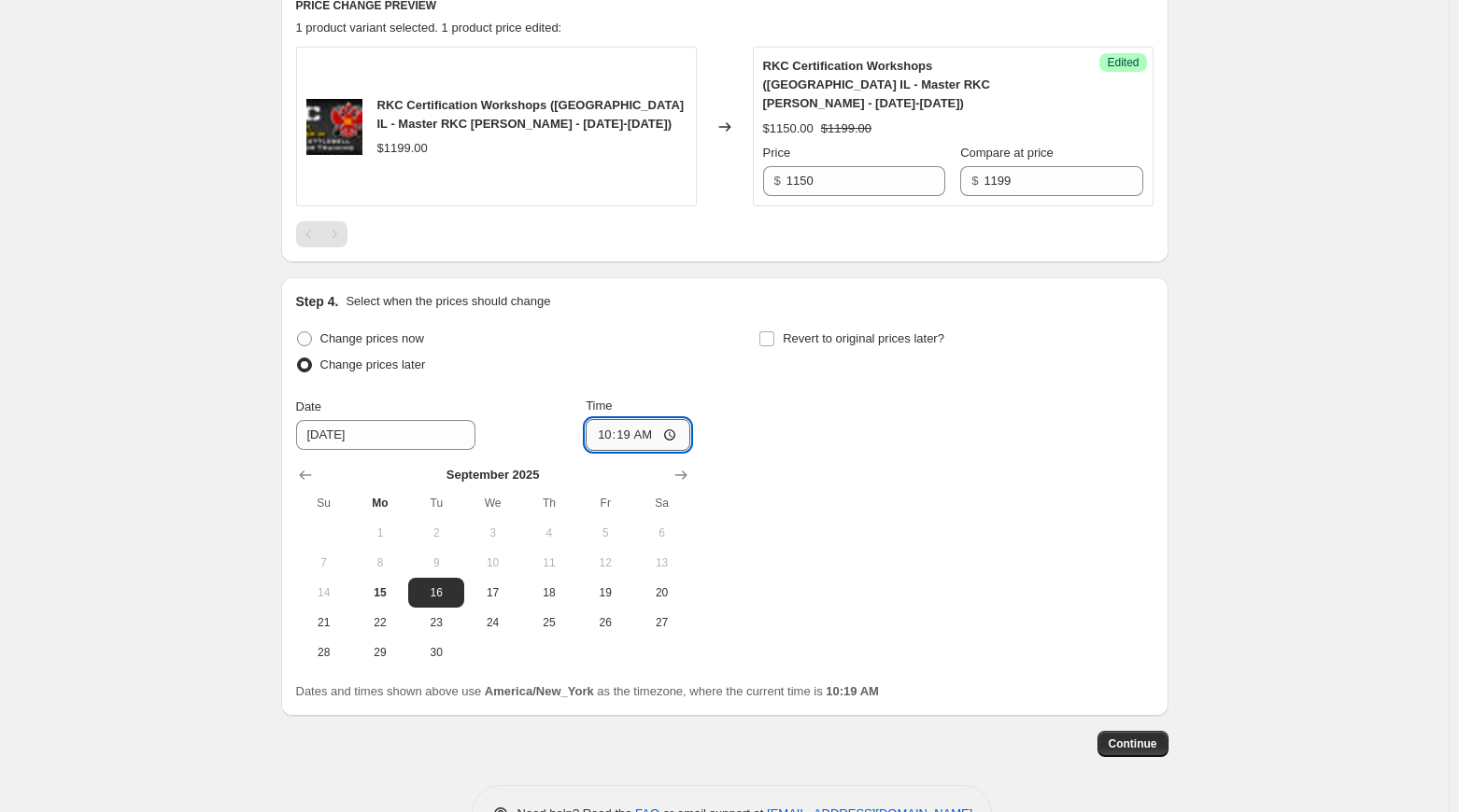
click at [645, 420] on input "10:19" at bounding box center [637, 434] width 104 height 32
click at [672, 419] on input "10:19" at bounding box center [637, 434] width 104 height 32
click at [970, 507] on div "Change prices now Change prices later Date [DATE] Time 10:[DATE] Mo Tu We Th Fr…" at bounding box center [725, 497] width 857 height 342
click at [1147, 736] on span "Continue" at bounding box center [1133, 743] width 49 height 15
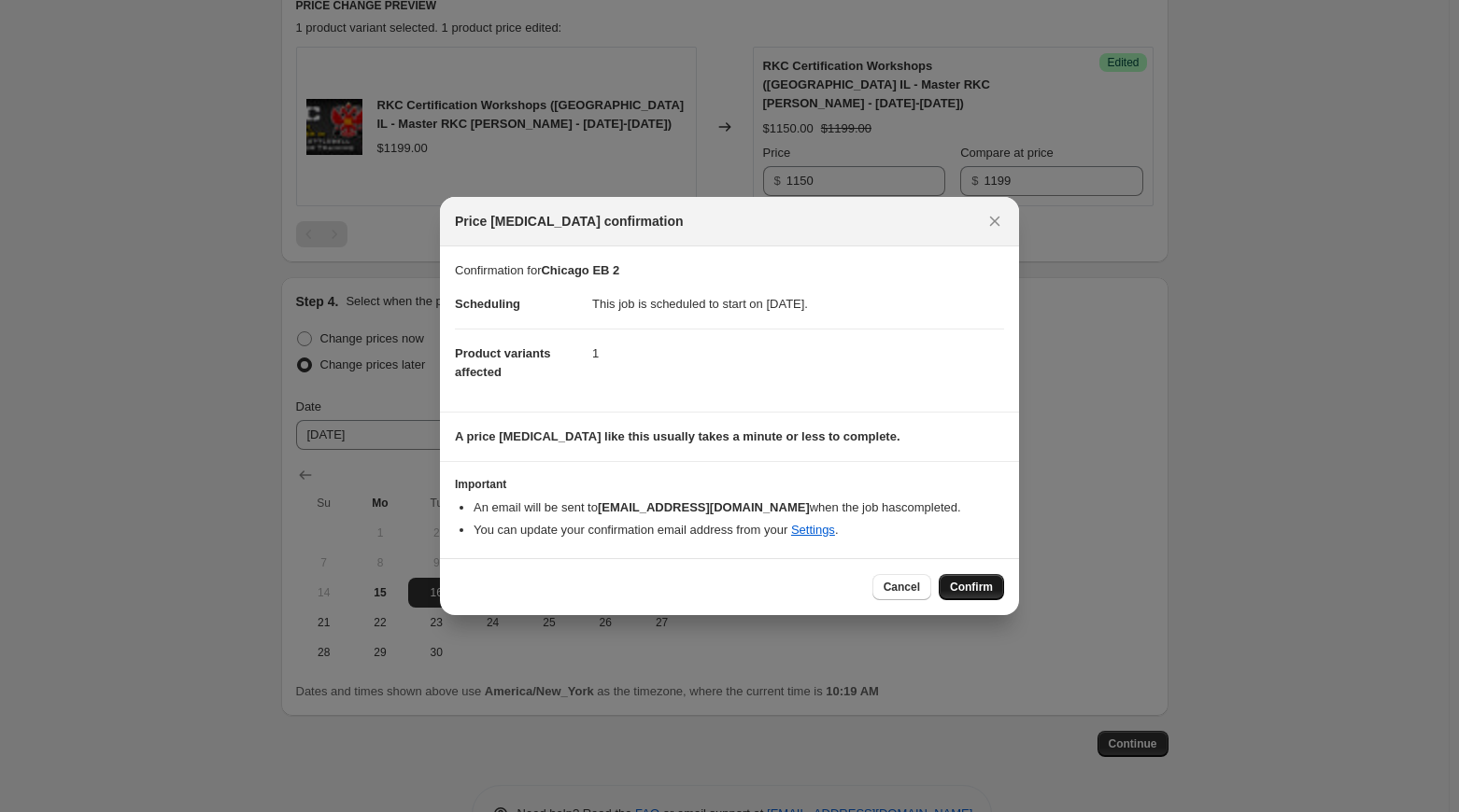
click at [991, 588] on span "Confirm" at bounding box center [971, 586] width 43 height 15
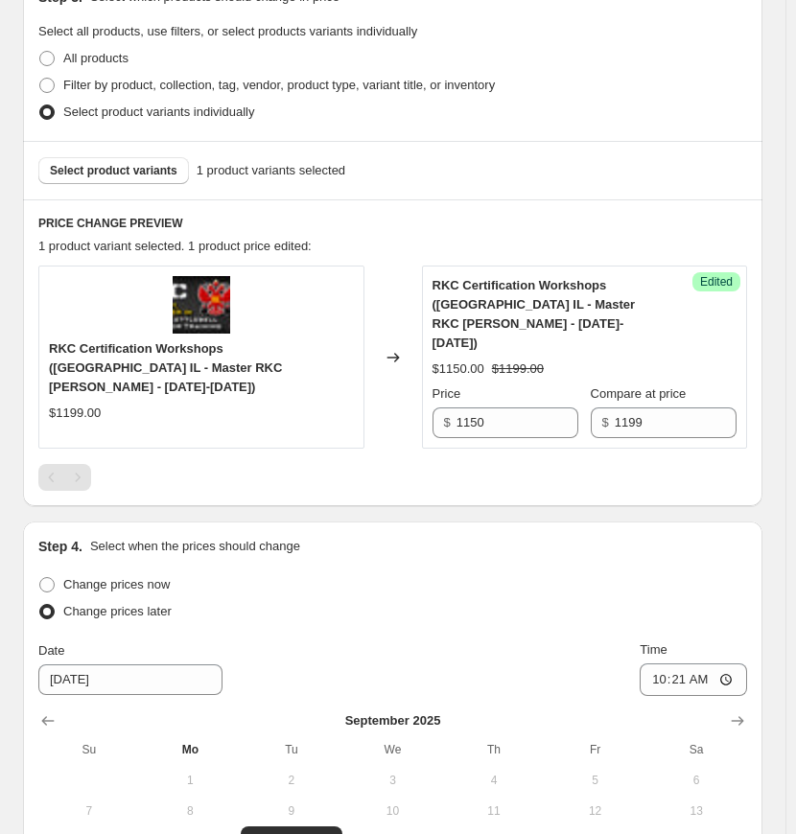
scroll to position [679, 0]
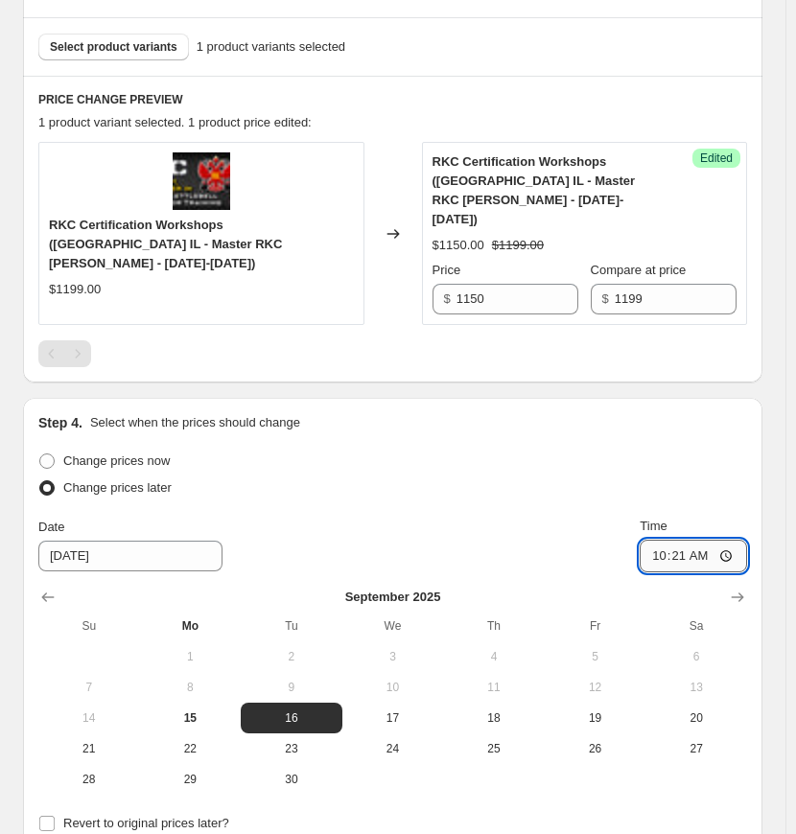
click at [746, 540] on input "10:21" at bounding box center [692, 556] width 107 height 33
click at [737, 540] on input "10:21" at bounding box center [692, 556] width 107 height 33
type input "10:39"
click at [709, 366] on div "Prices will begin changing on [DATE] 10:21 AM. Change prices now Step 1. Option…" at bounding box center [385, 154] width 755 height 1550
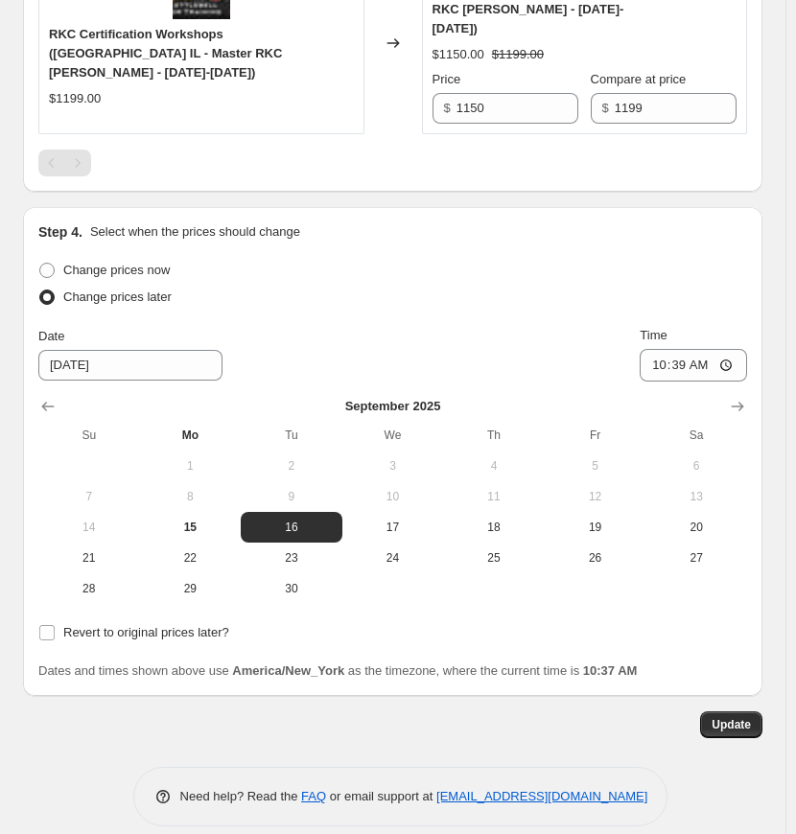
scroll to position [871, 0]
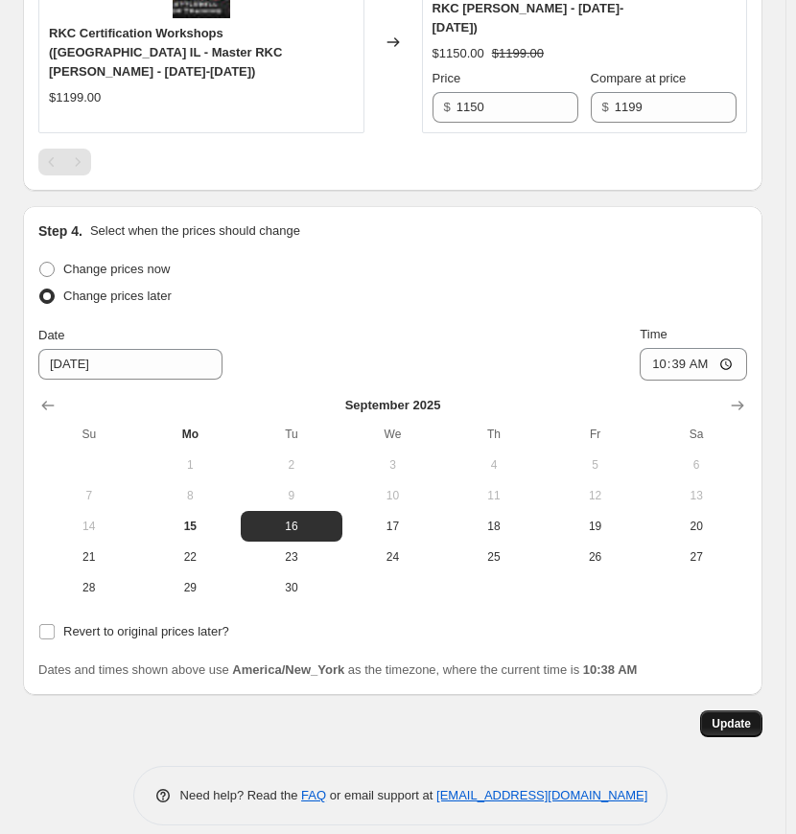
click at [747, 716] on span "Update" at bounding box center [730, 723] width 39 height 15
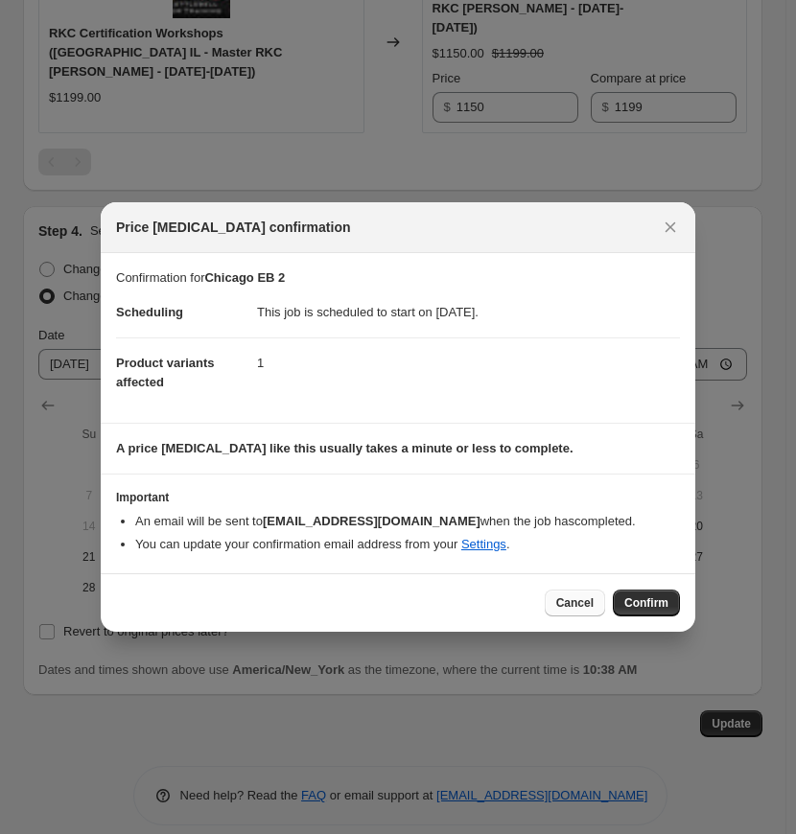
click at [575, 599] on span "Cancel" at bounding box center [574, 602] width 37 height 15
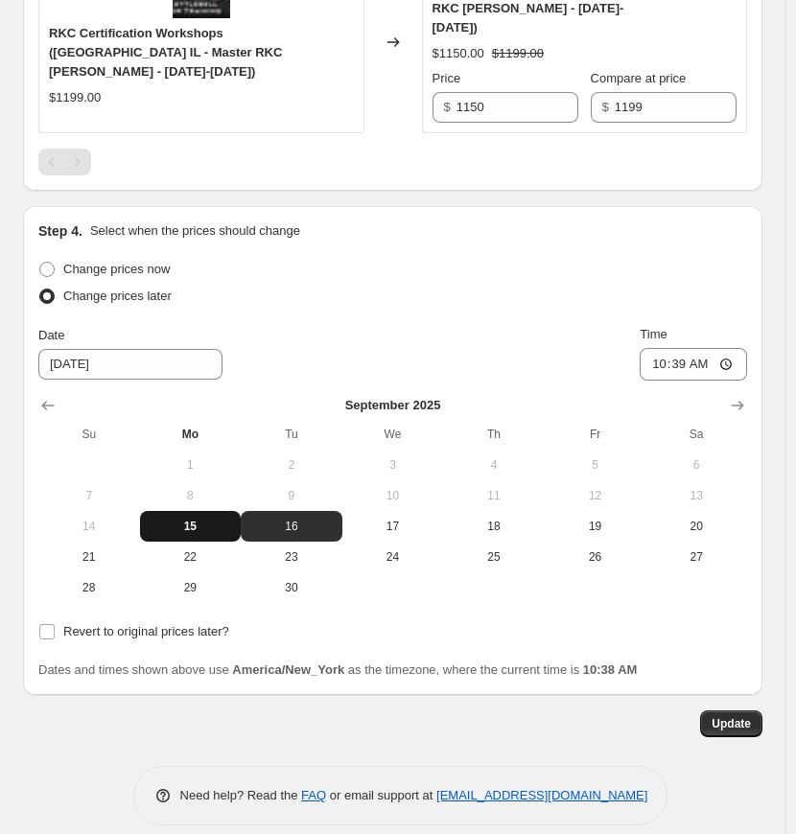
click at [195, 519] on span "15" at bounding box center [191, 526] width 86 height 15
type input "[DATE]"
click at [744, 716] on span "Update" at bounding box center [730, 723] width 39 height 15
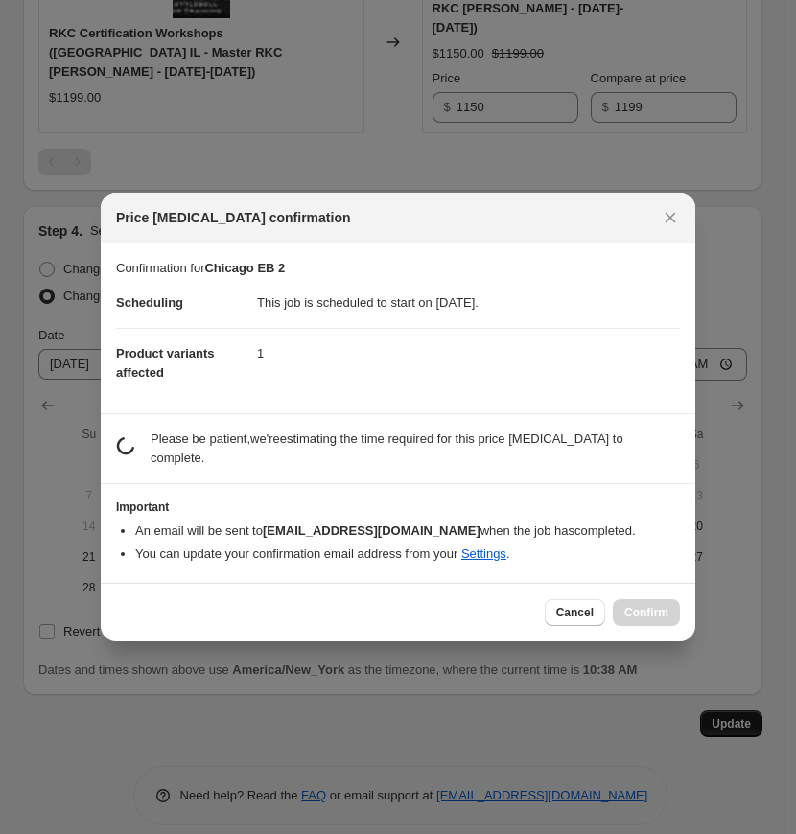
scroll to position [0, 0]
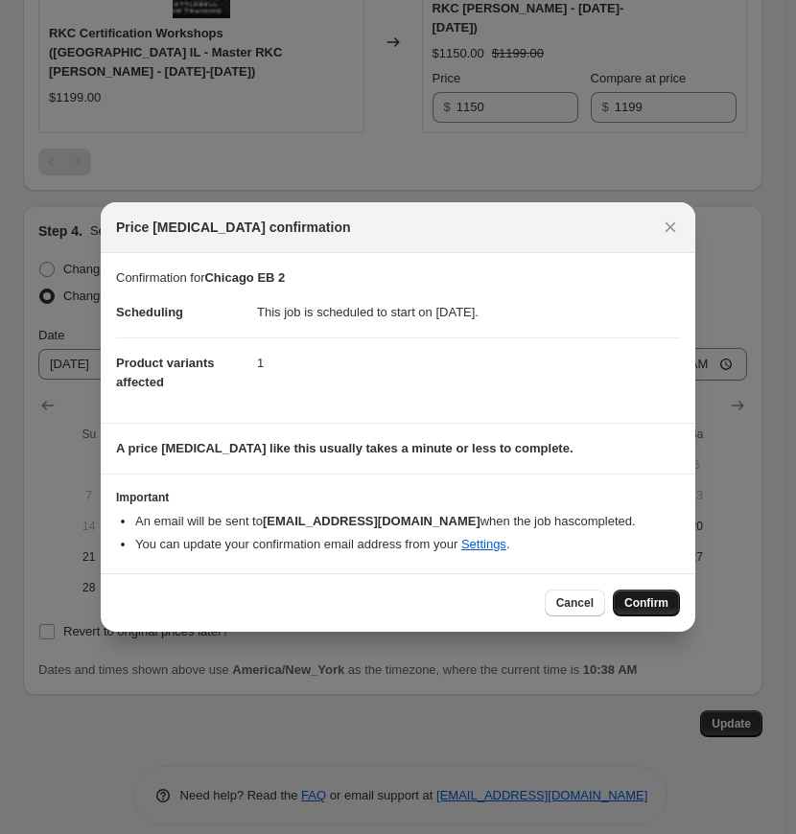
click at [649, 609] on span "Confirm" at bounding box center [646, 602] width 44 height 15
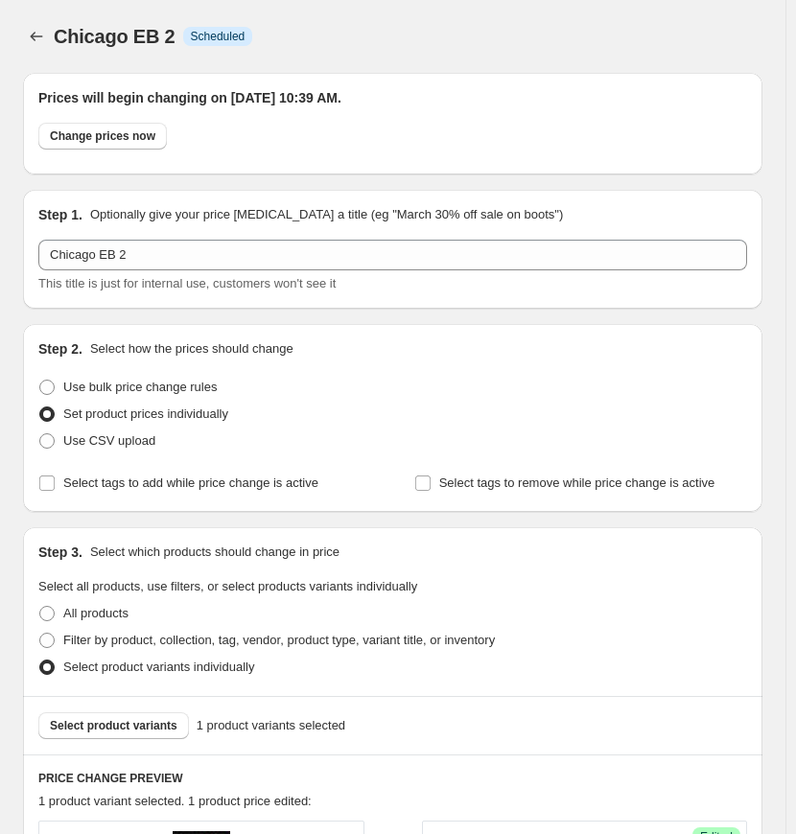
scroll to position [871, 0]
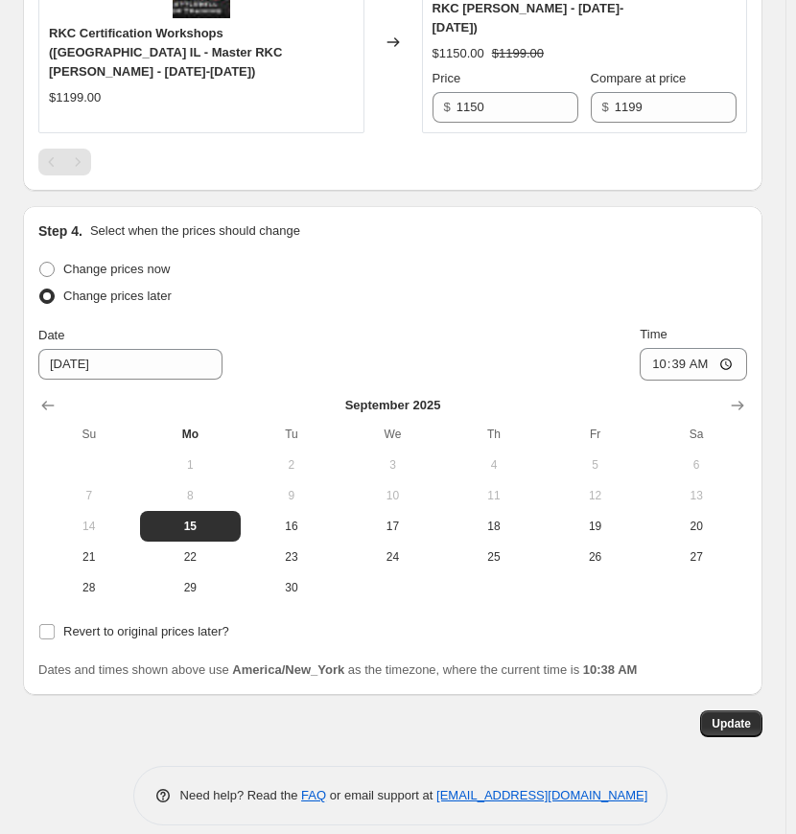
drag, startPoint x: 434, startPoint y: 236, endPoint x: 463, endPoint y: 245, distance: 30.3
click at [434, 256] on div "Change prices now" at bounding box center [392, 269] width 709 height 27
click at [736, 712] on button "Update" at bounding box center [731, 723] width 62 height 27
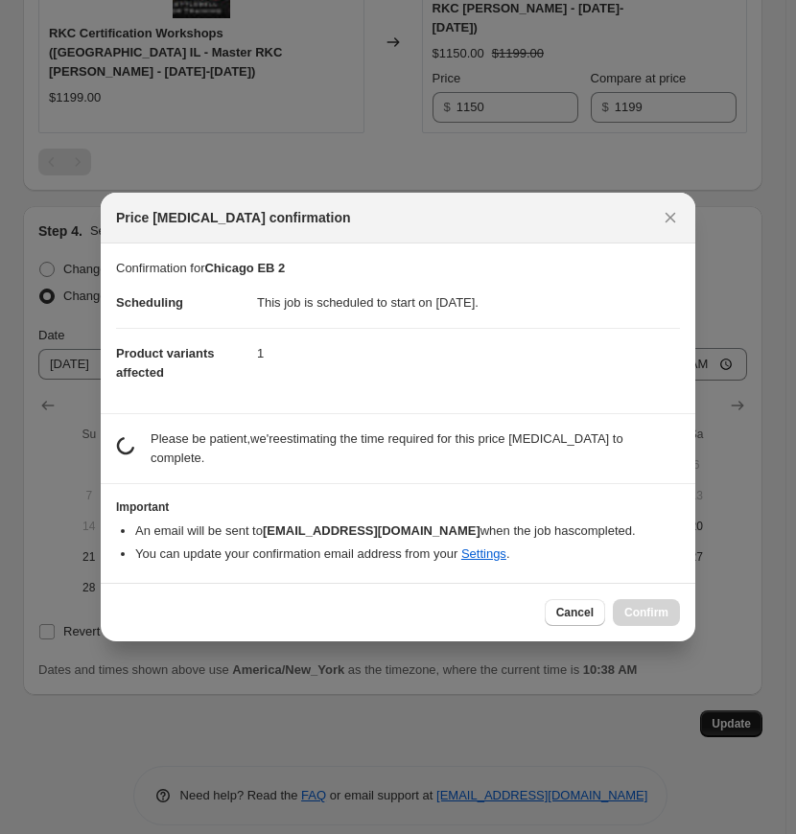
scroll to position [0, 0]
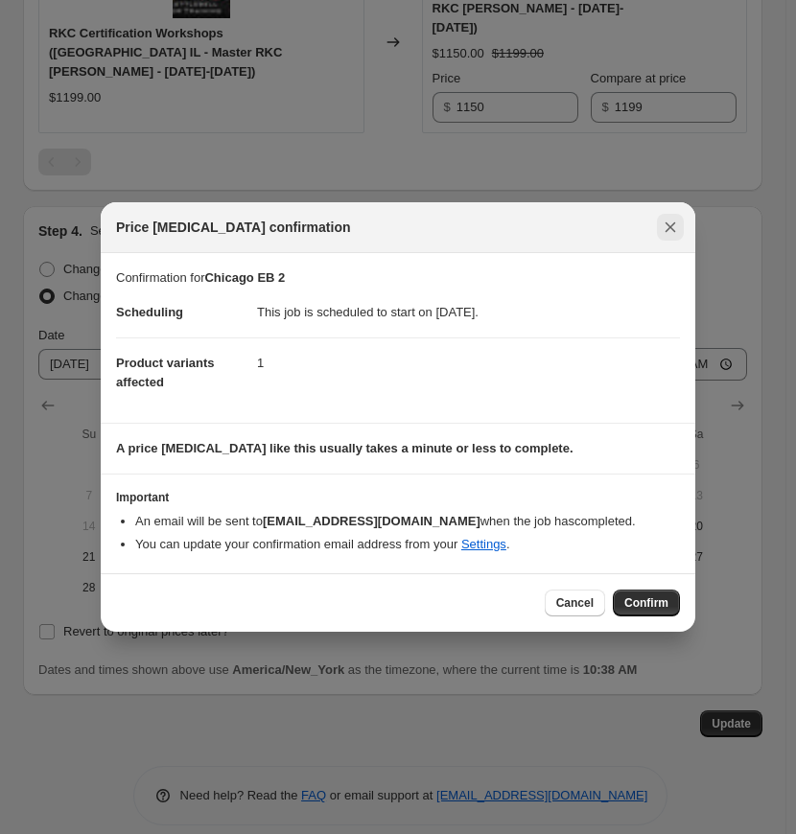
click at [667, 229] on icon "Close" at bounding box center [670, 227] width 11 height 11
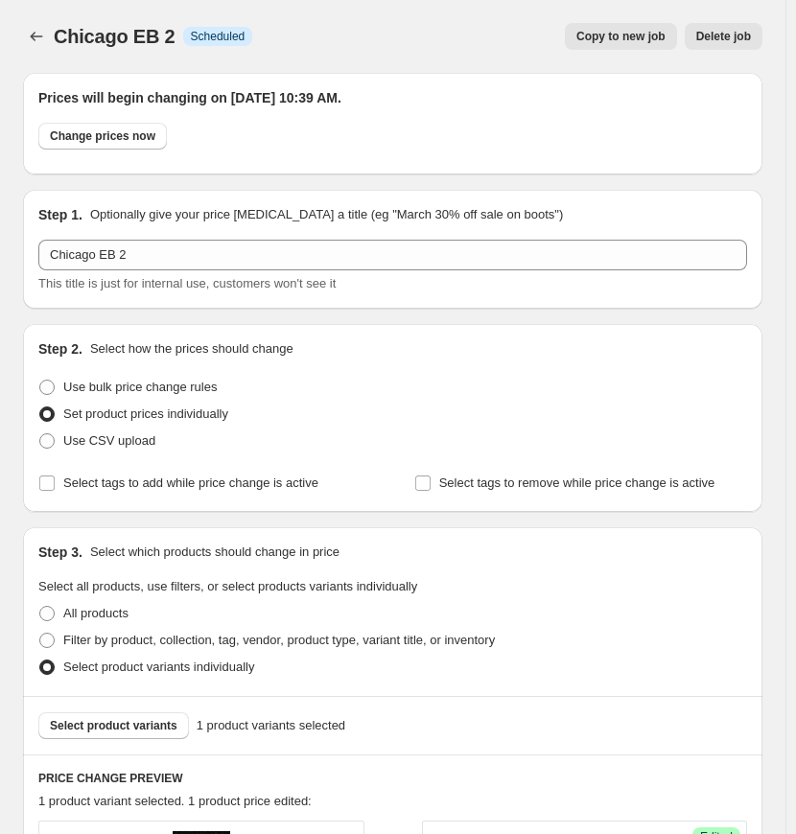
scroll to position [871, 0]
